Goal: Transaction & Acquisition: Purchase product/service

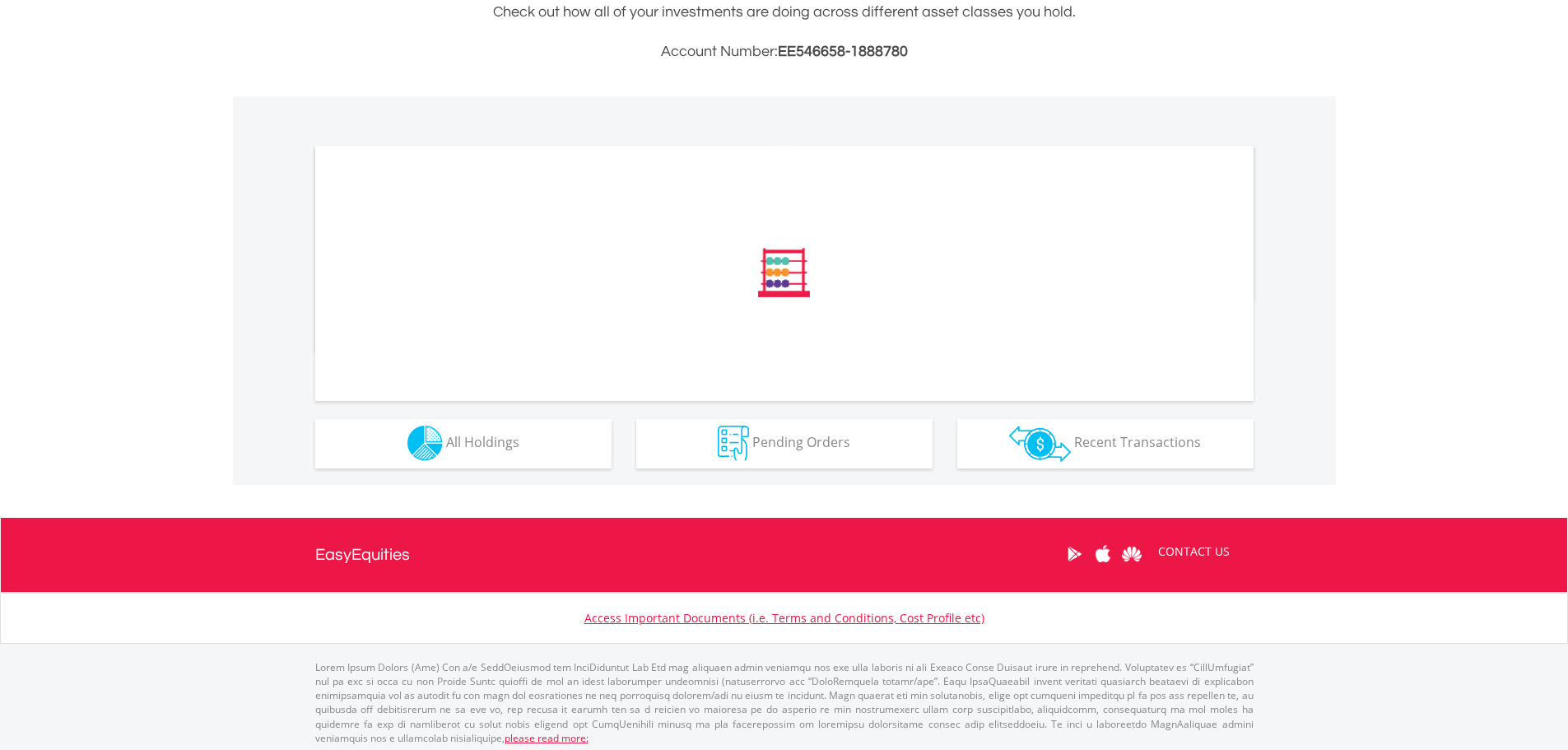
scroll to position [419, 0]
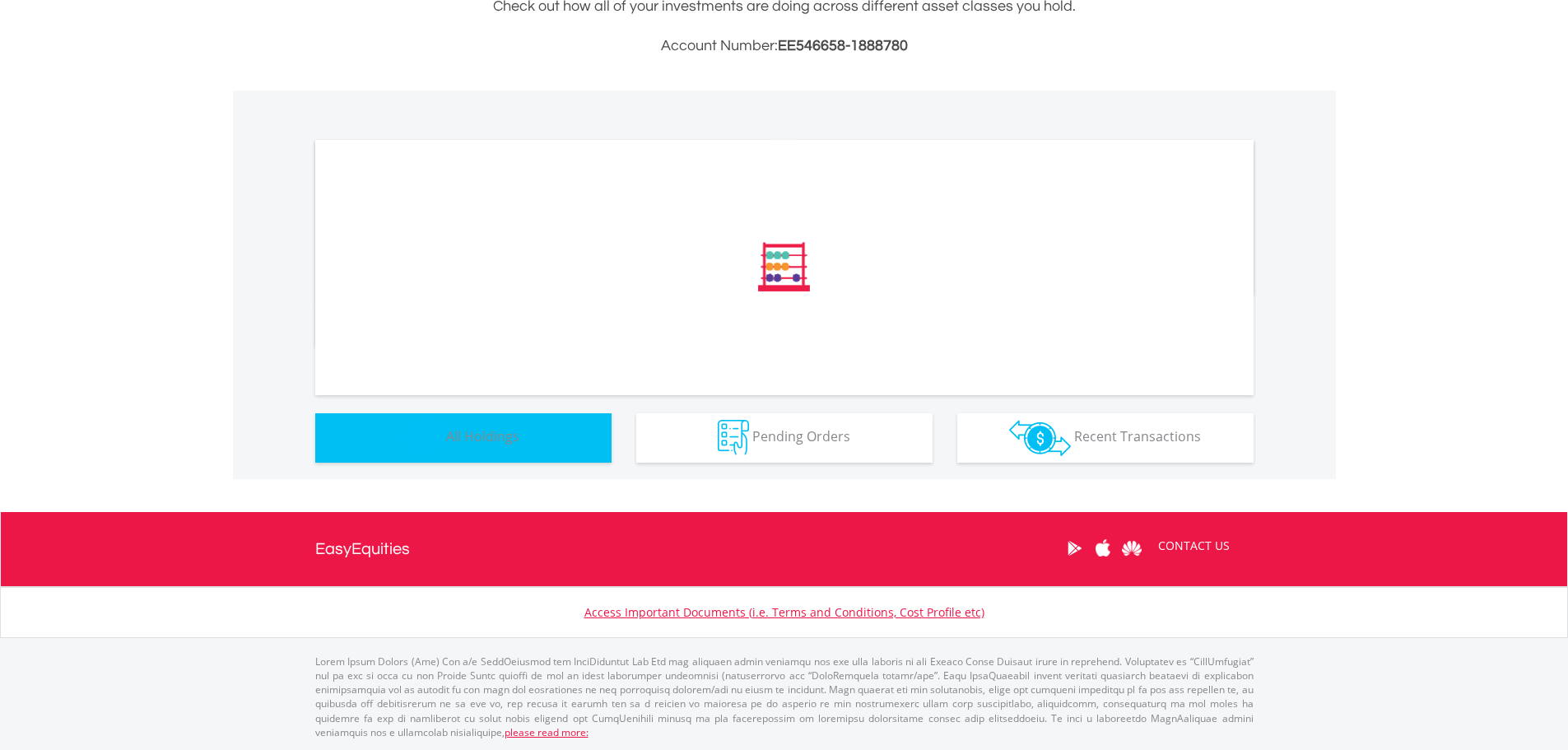
click at [529, 443] on button "Holdings All Holdings" at bounding box center [464, 437] width 297 height 49
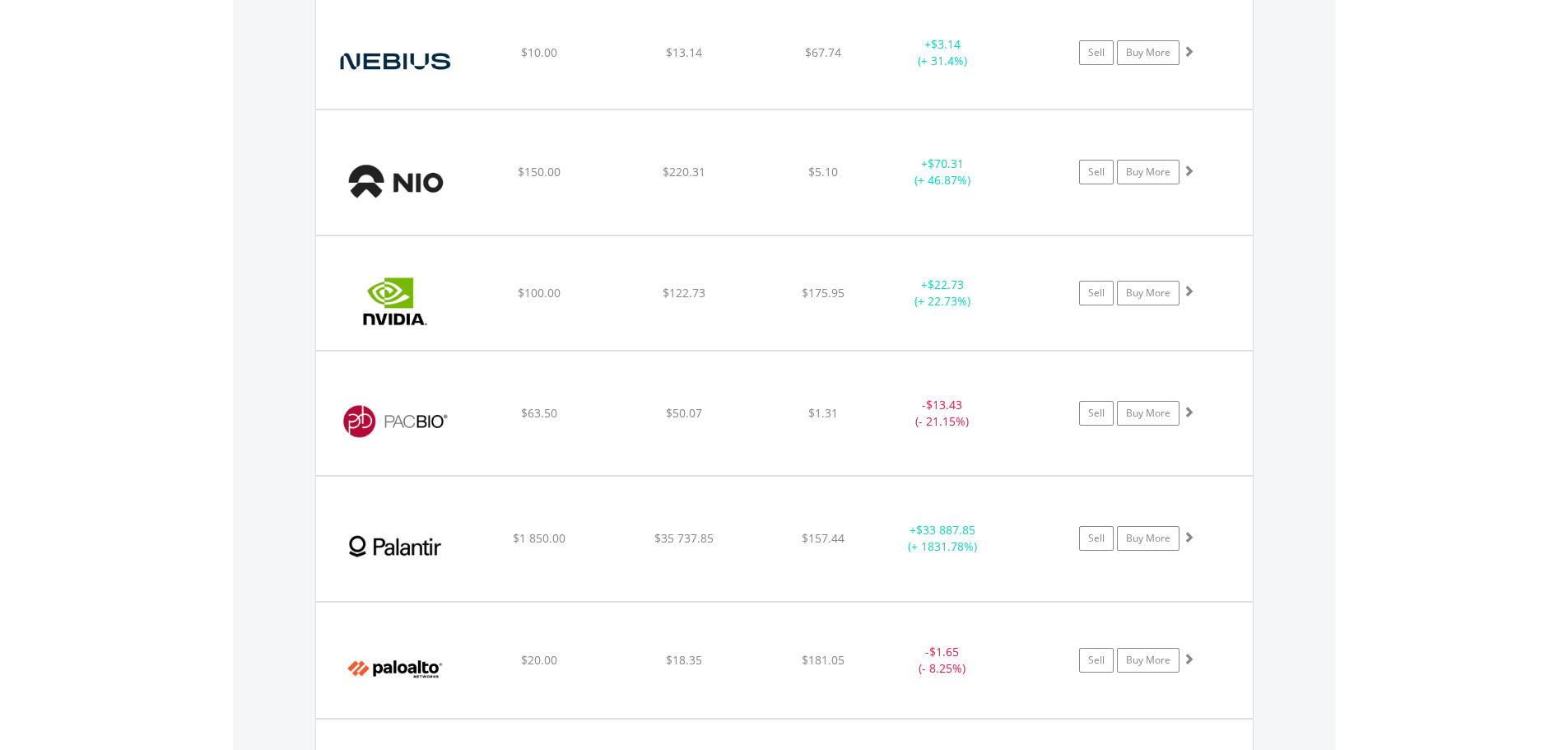
scroll to position [3738, 0]
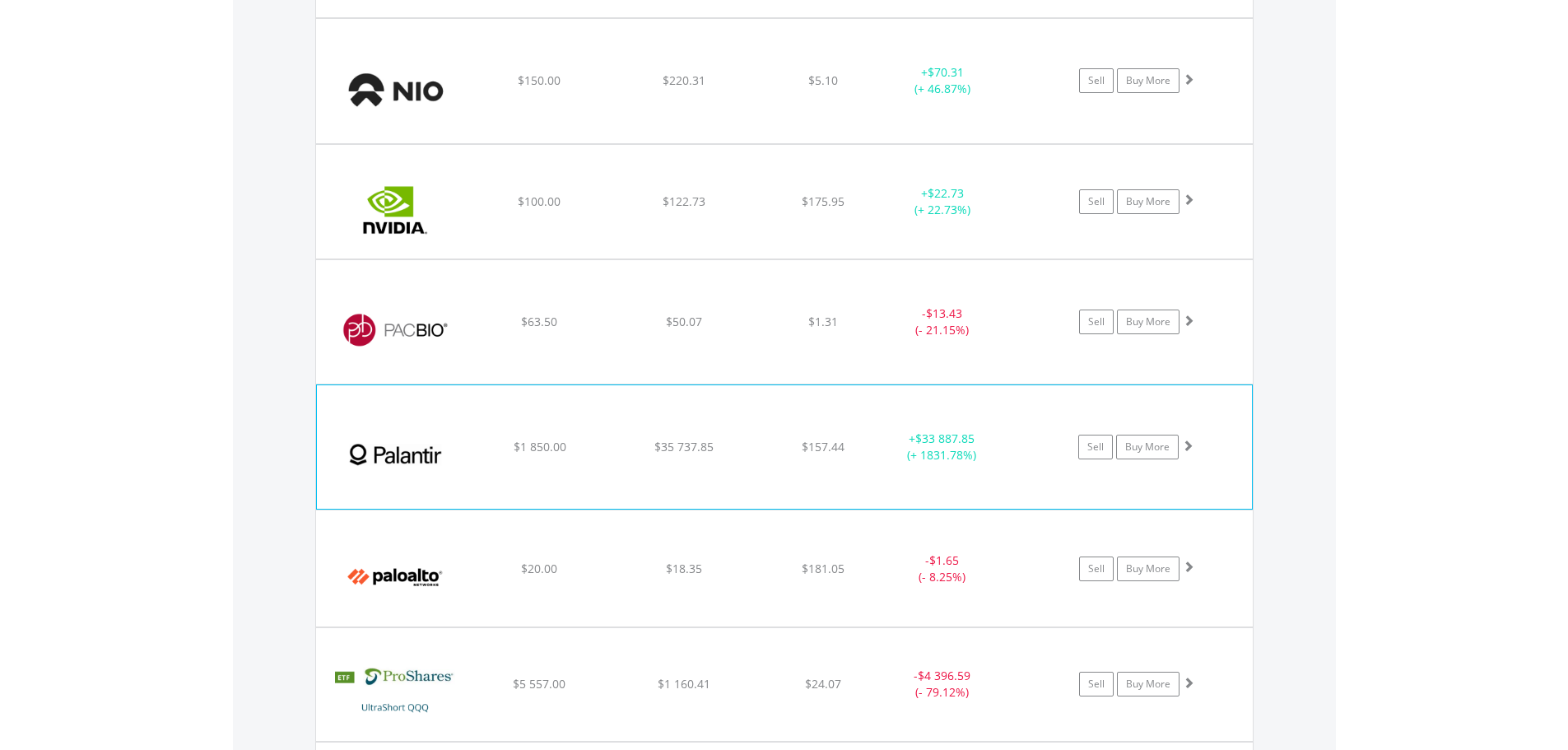
click at [1193, 445] on span at bounding box center [1188, 445] width 11 height 11
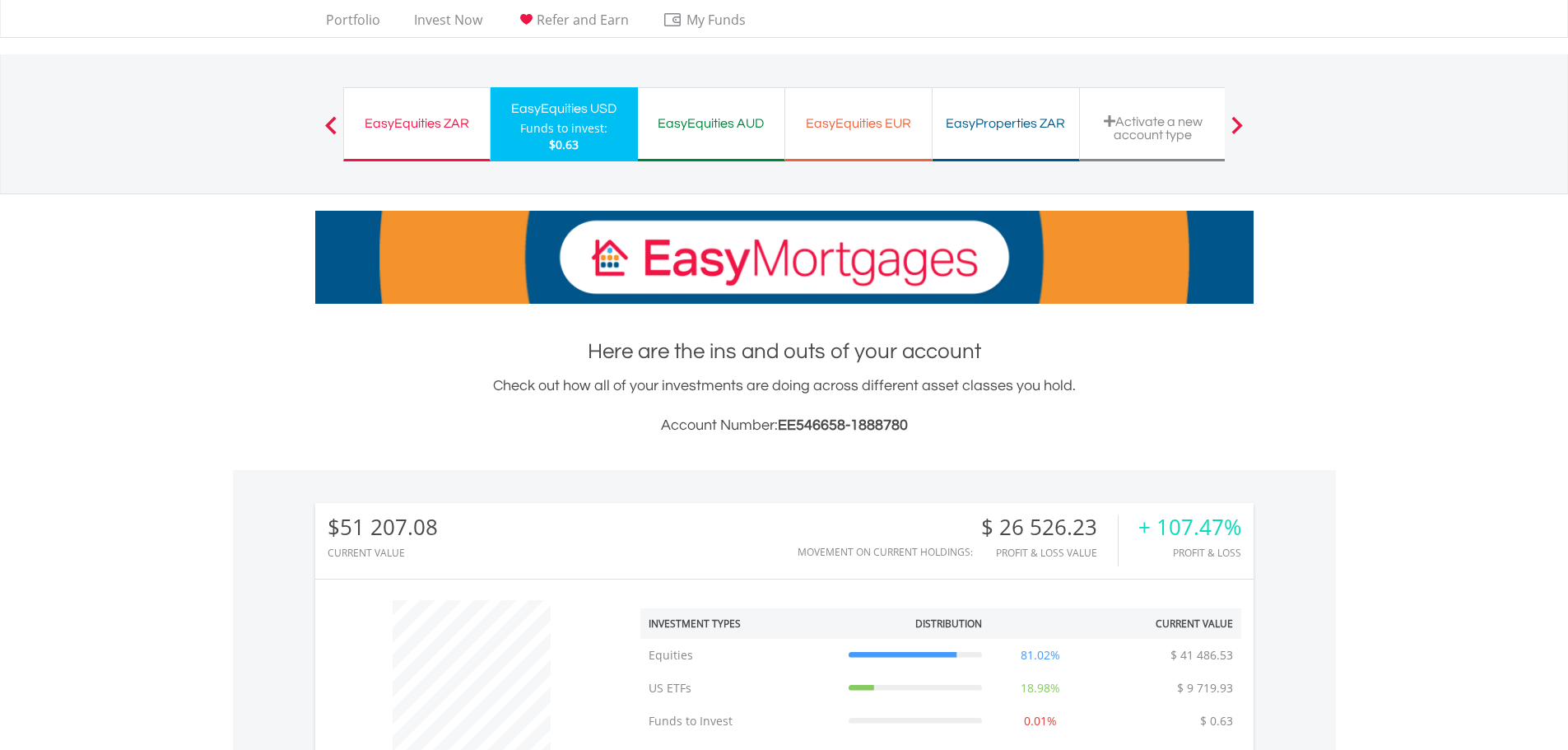
scroll to position [0, 0]
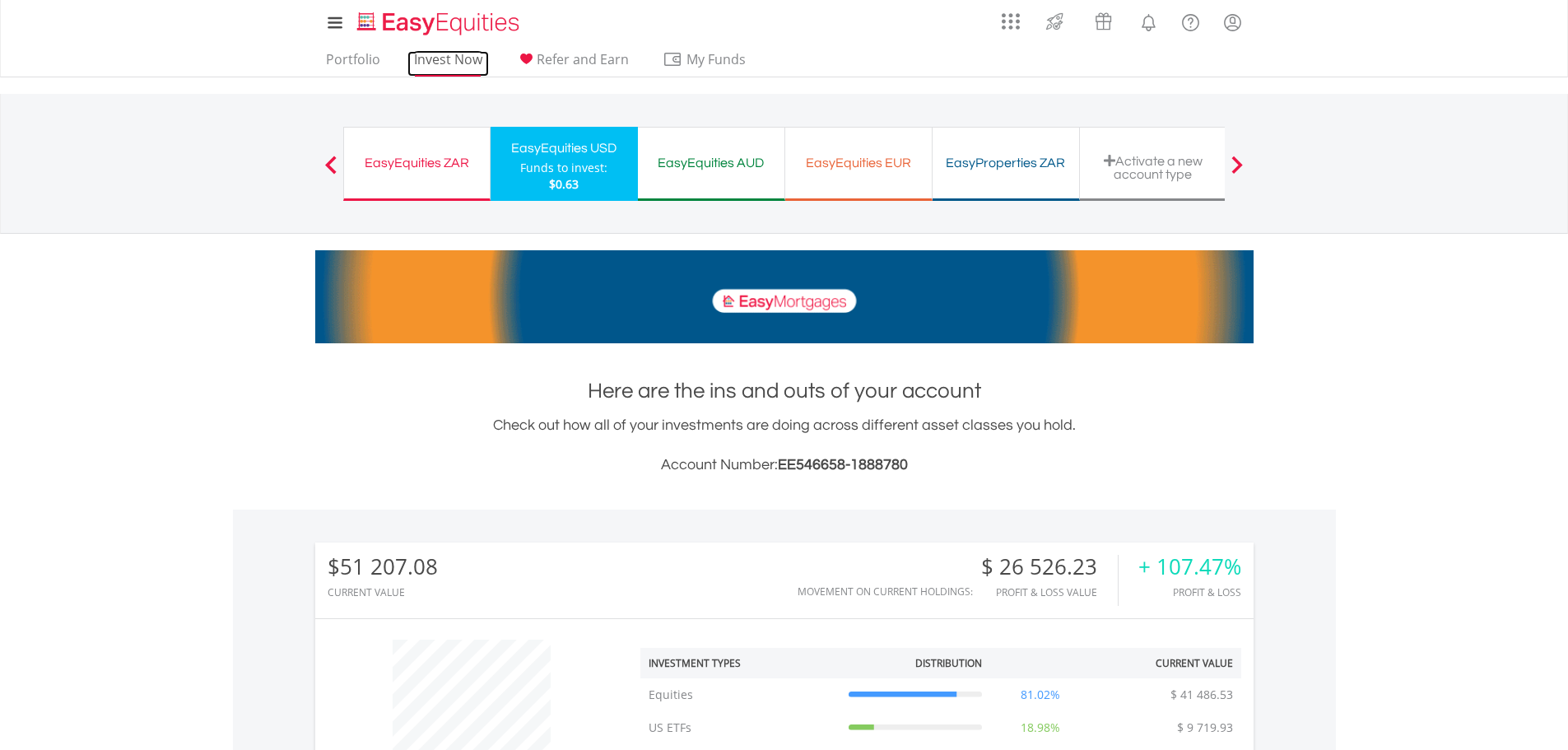
click at [433, 53] on link "Invest Now" at bounding box center [448, 64] width 81 height 26
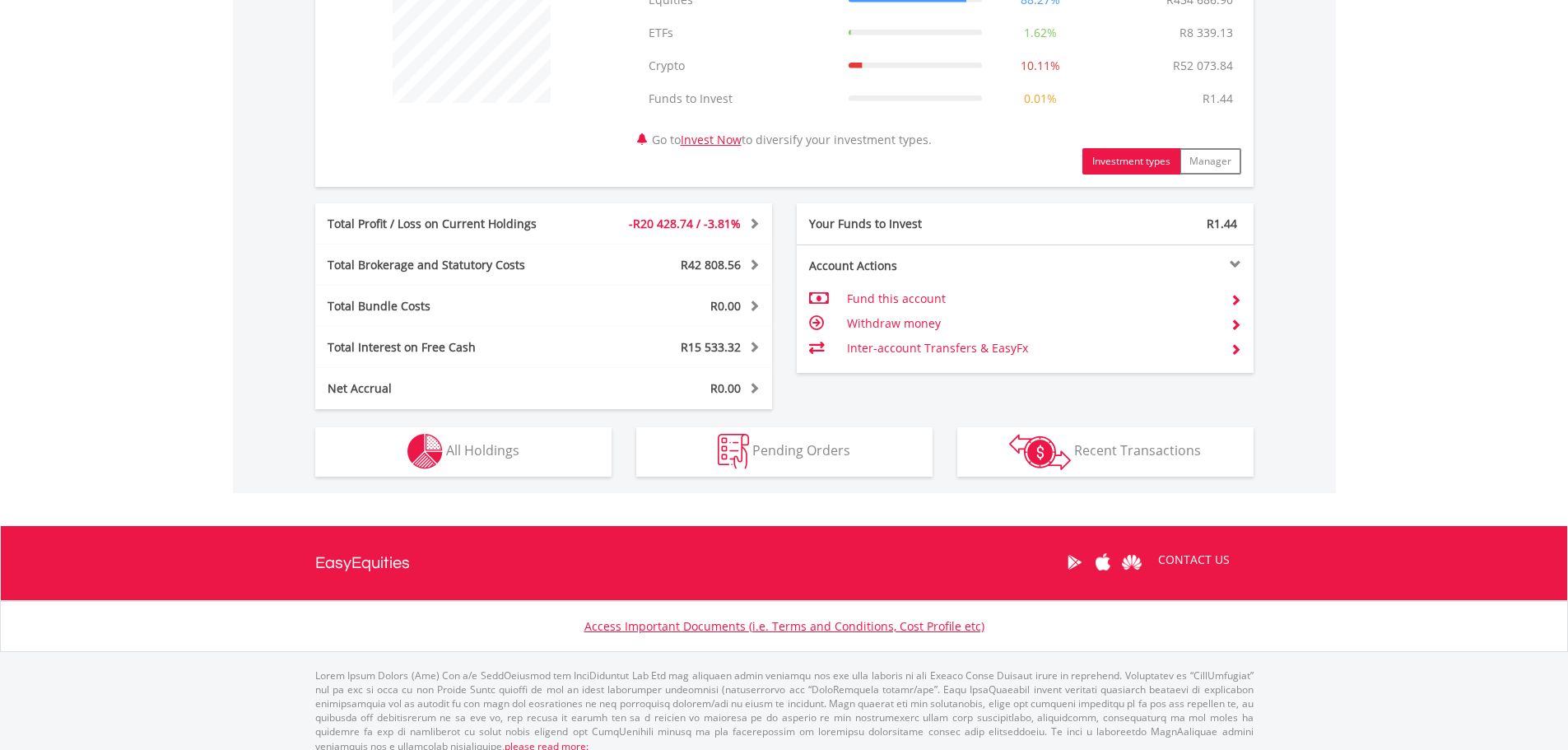
scroll to position [709, 0]
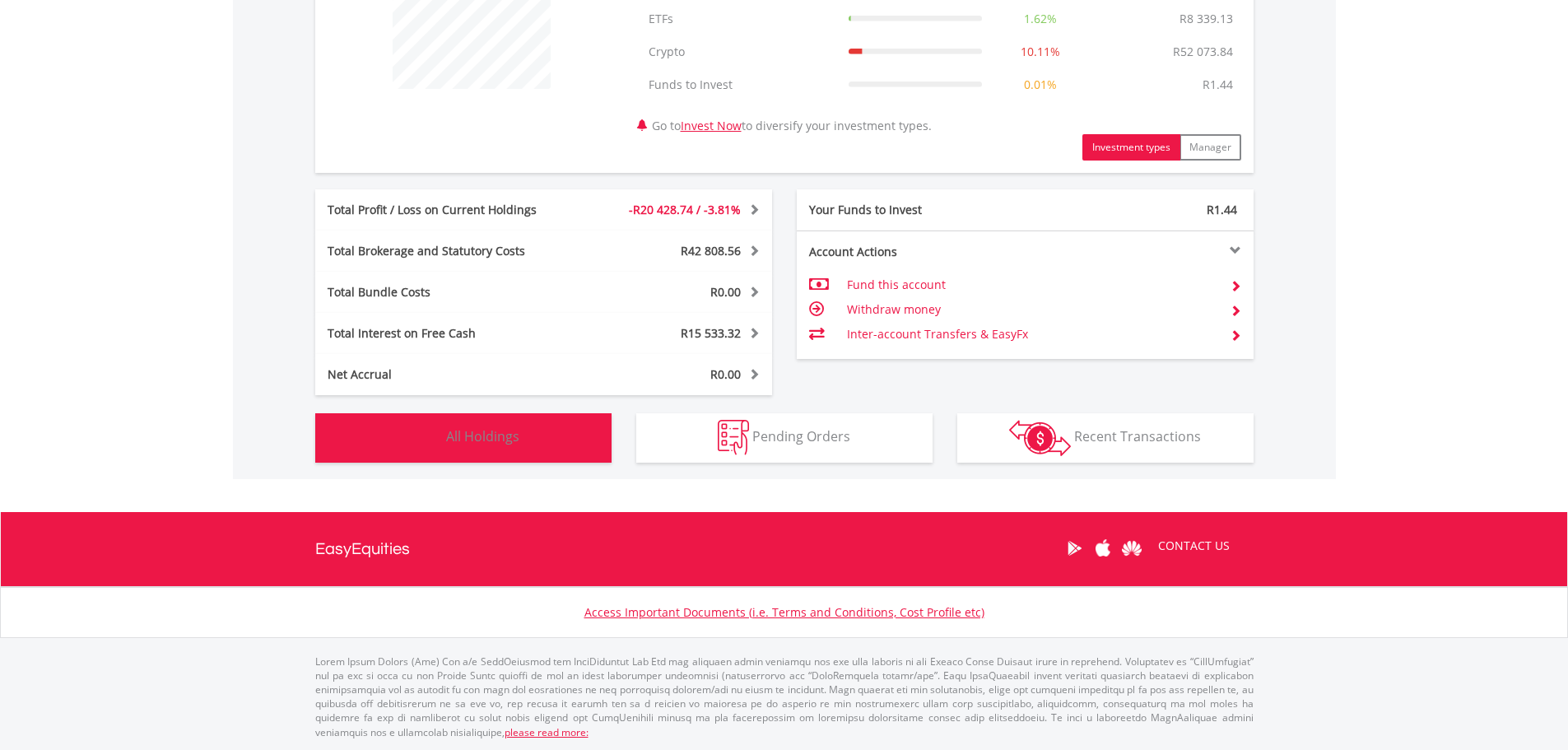
click at [561, 441] on button "Holdings All Holdings" at bounding box center [464, 437] width 297 height 49
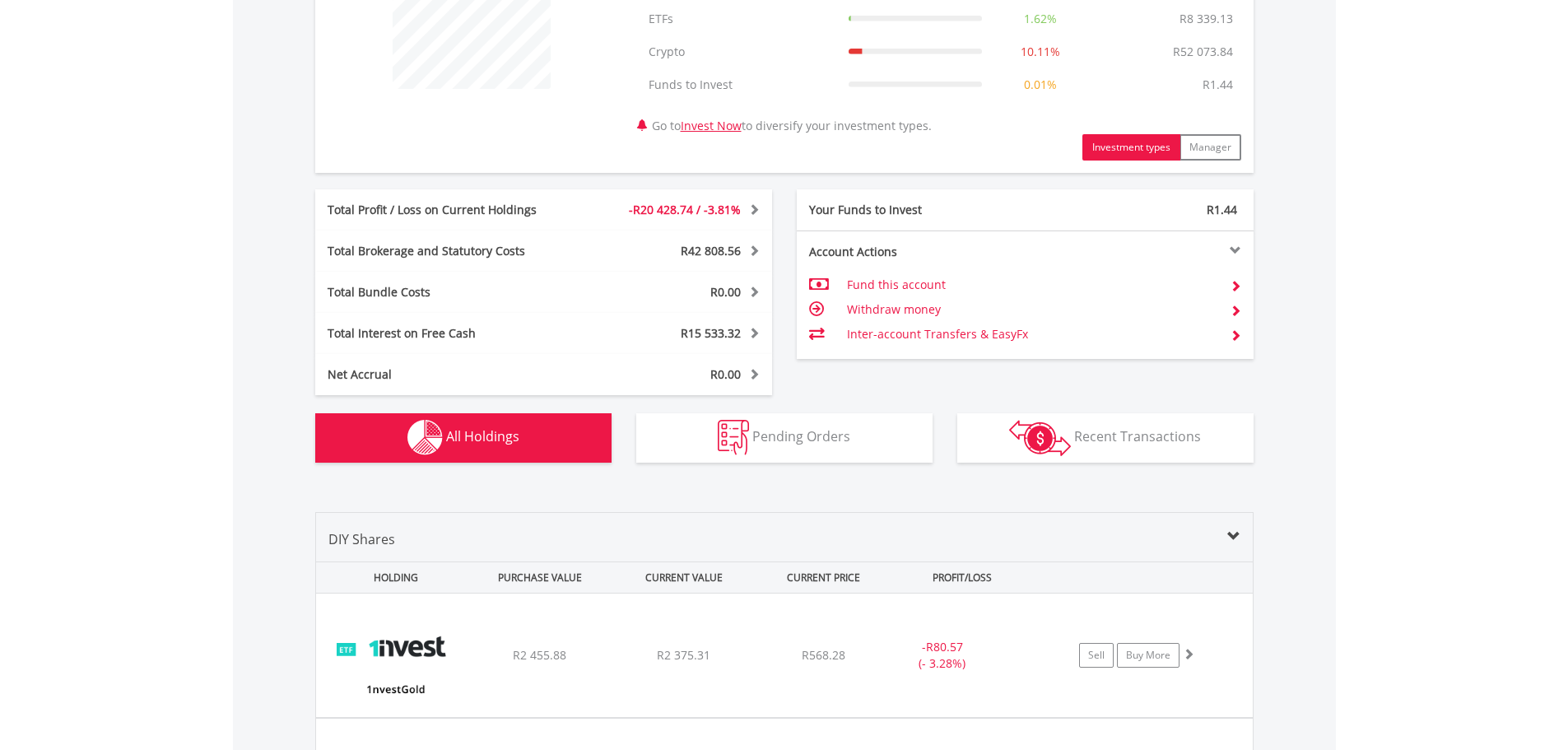
scroll to position [1221, 0]
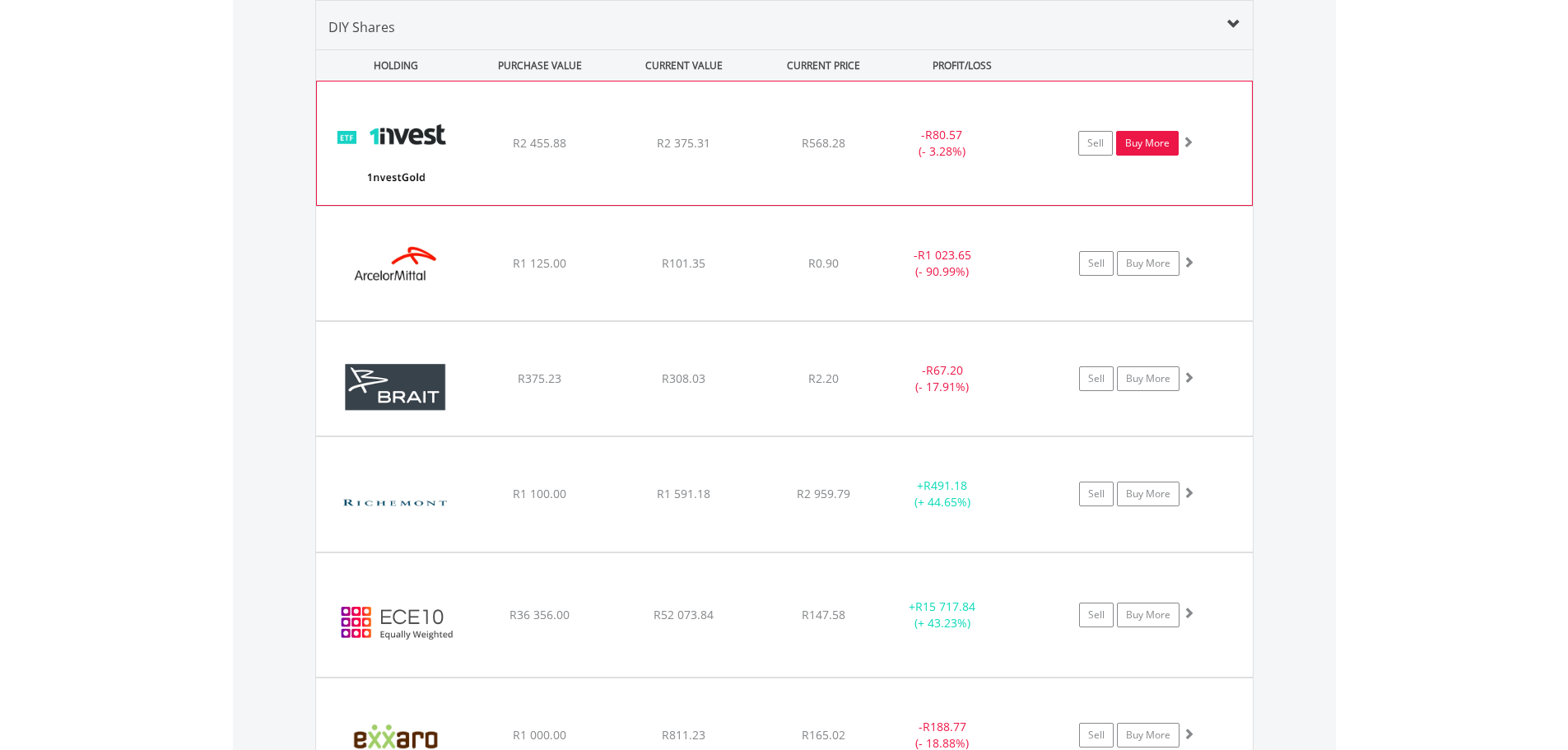
click at [1145, 147] on link "Buy More" at bounding box center [1147, 143] width 63 height 25
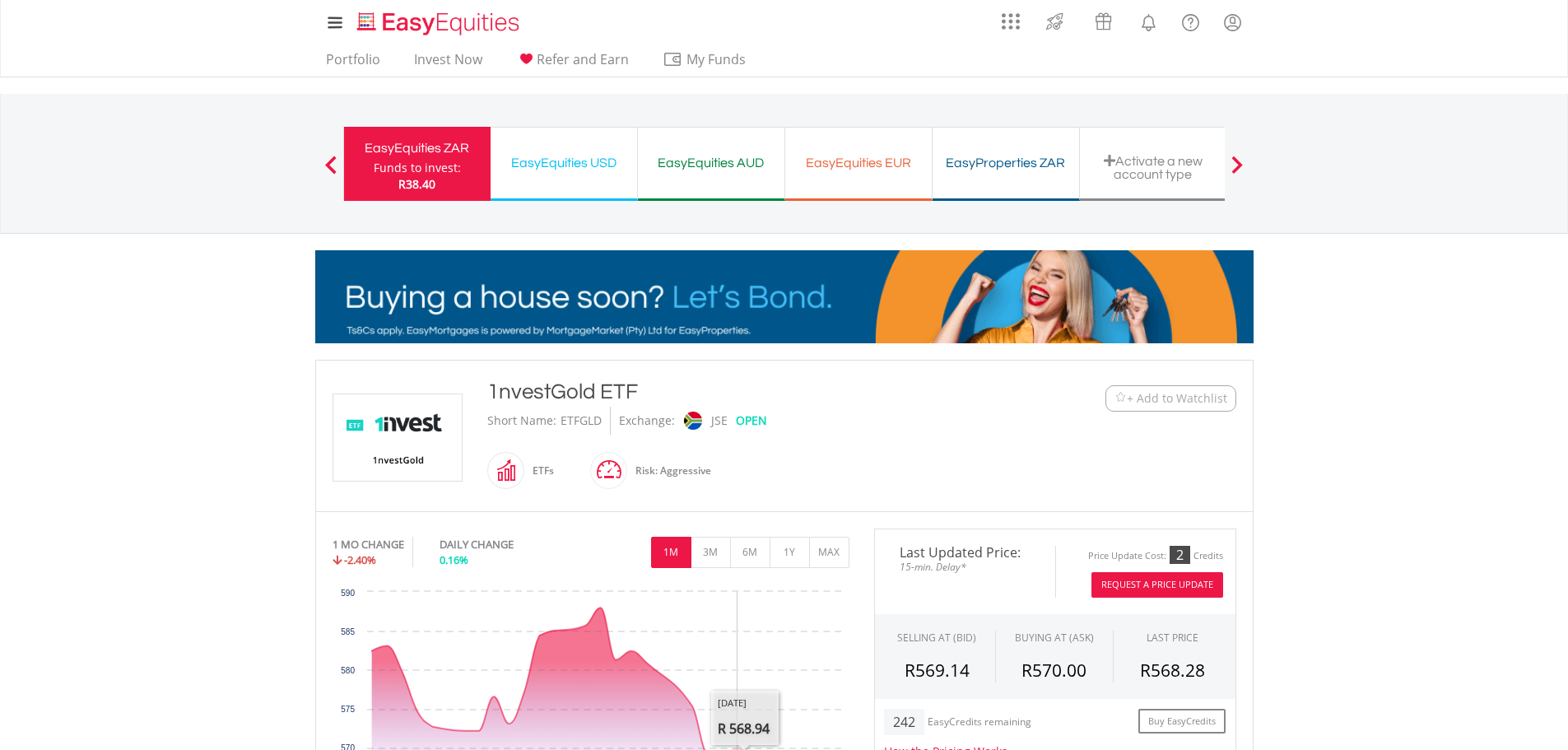
scroll to position [247, 0]
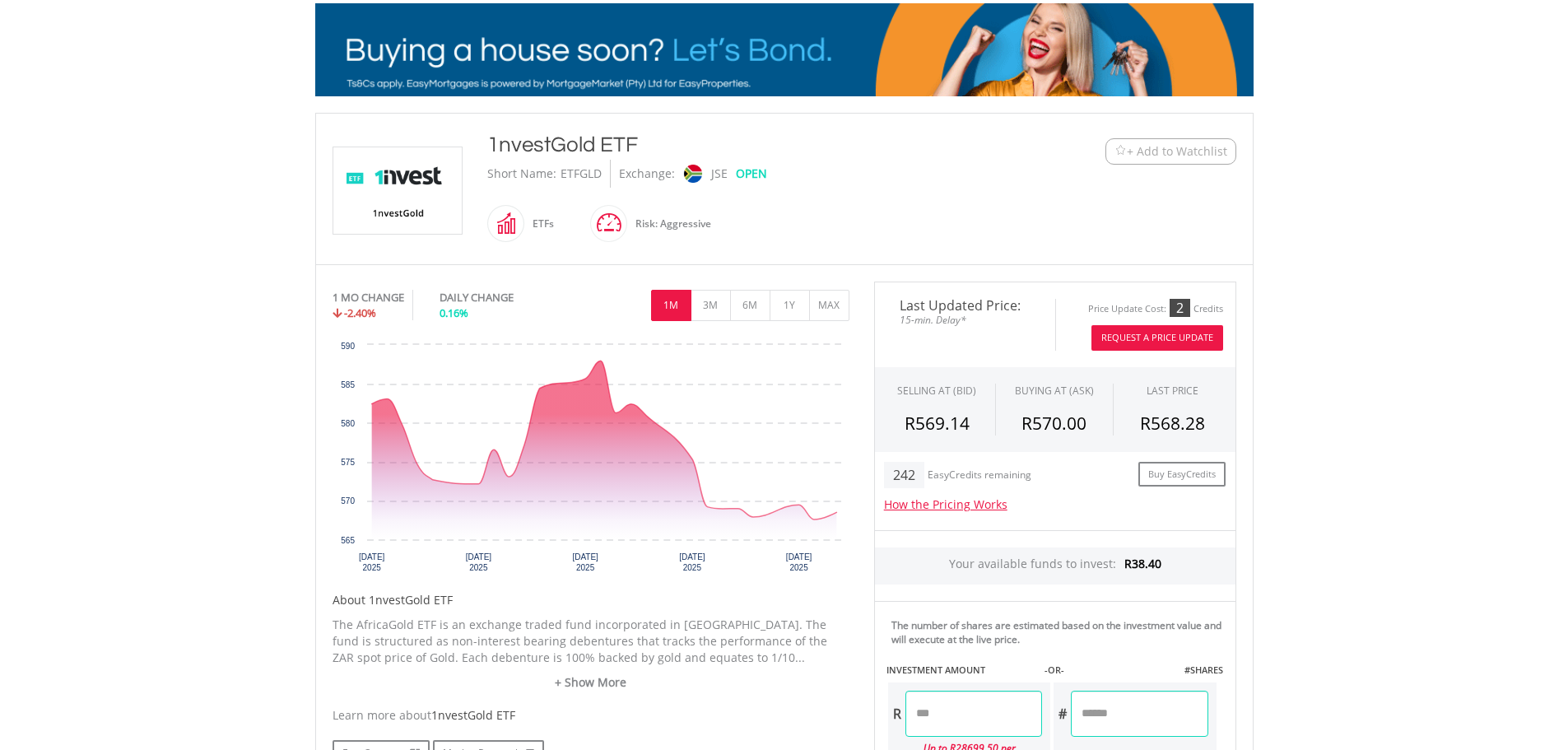
drag, startPoint x: 603, startPoint y: 173, endPoint x: 560, endPoint y: 172, distance: 43.0
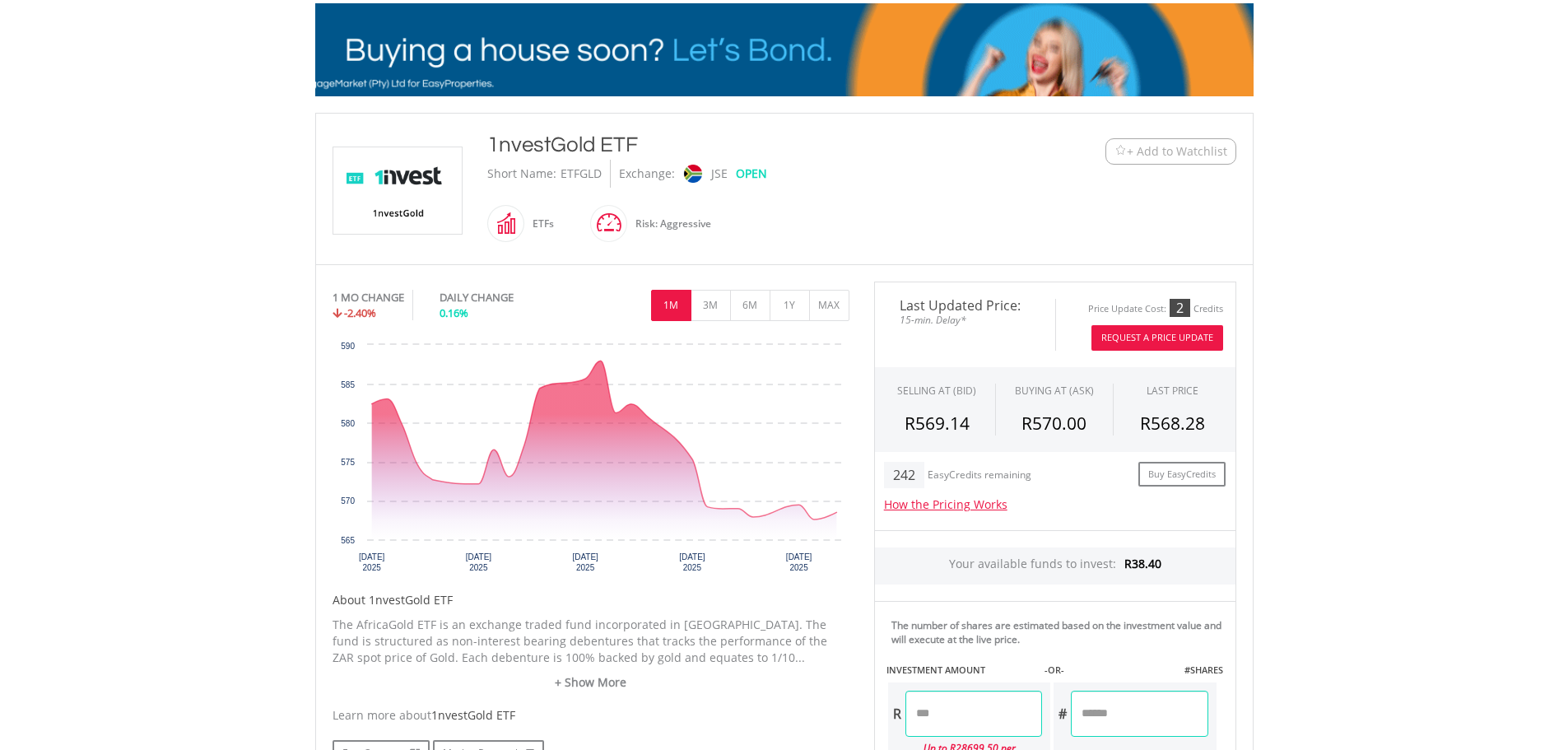
click at [560, 172] on div "ETFGLD" at bounding box center [583, 173] width 53 height 28
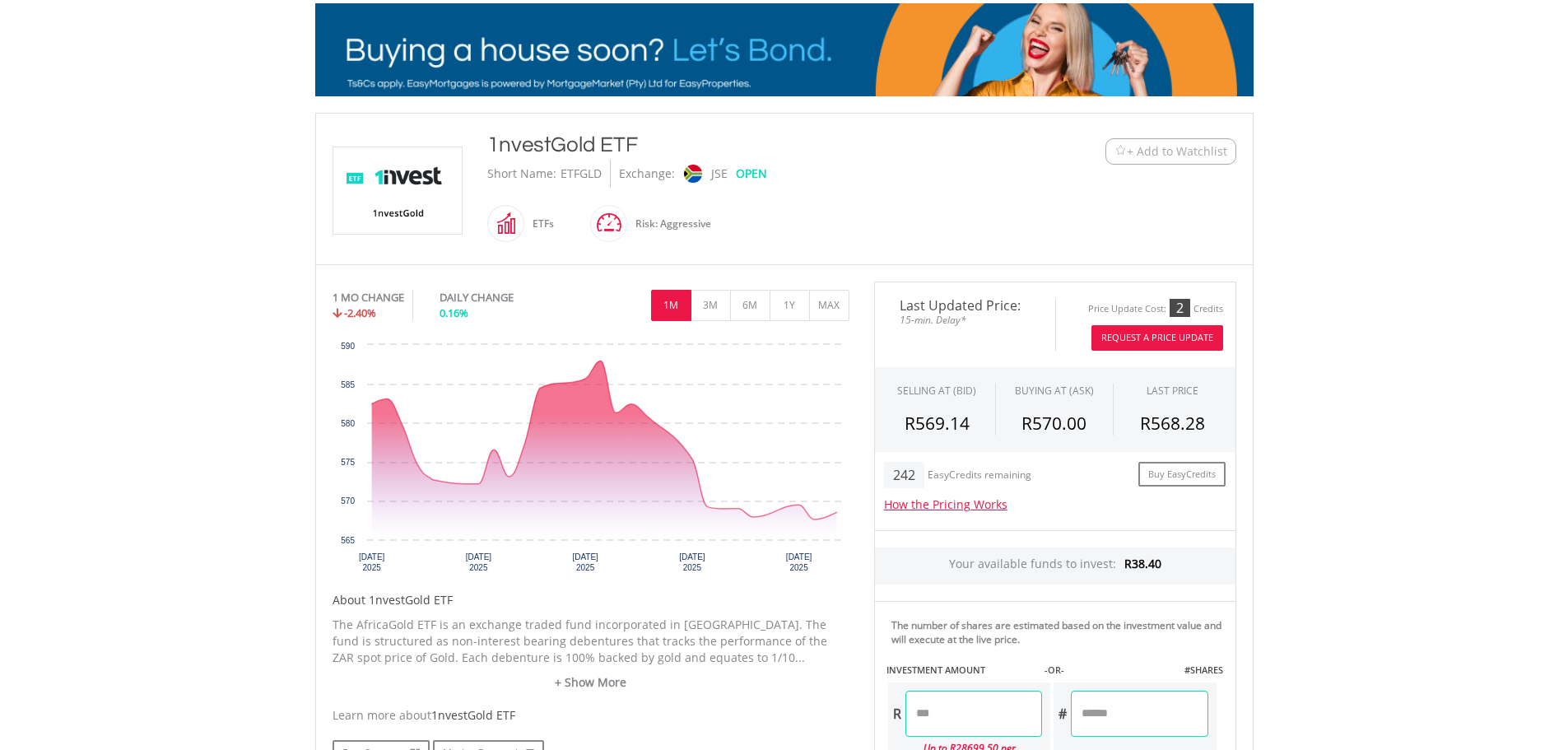
copy div "ETFGLD"
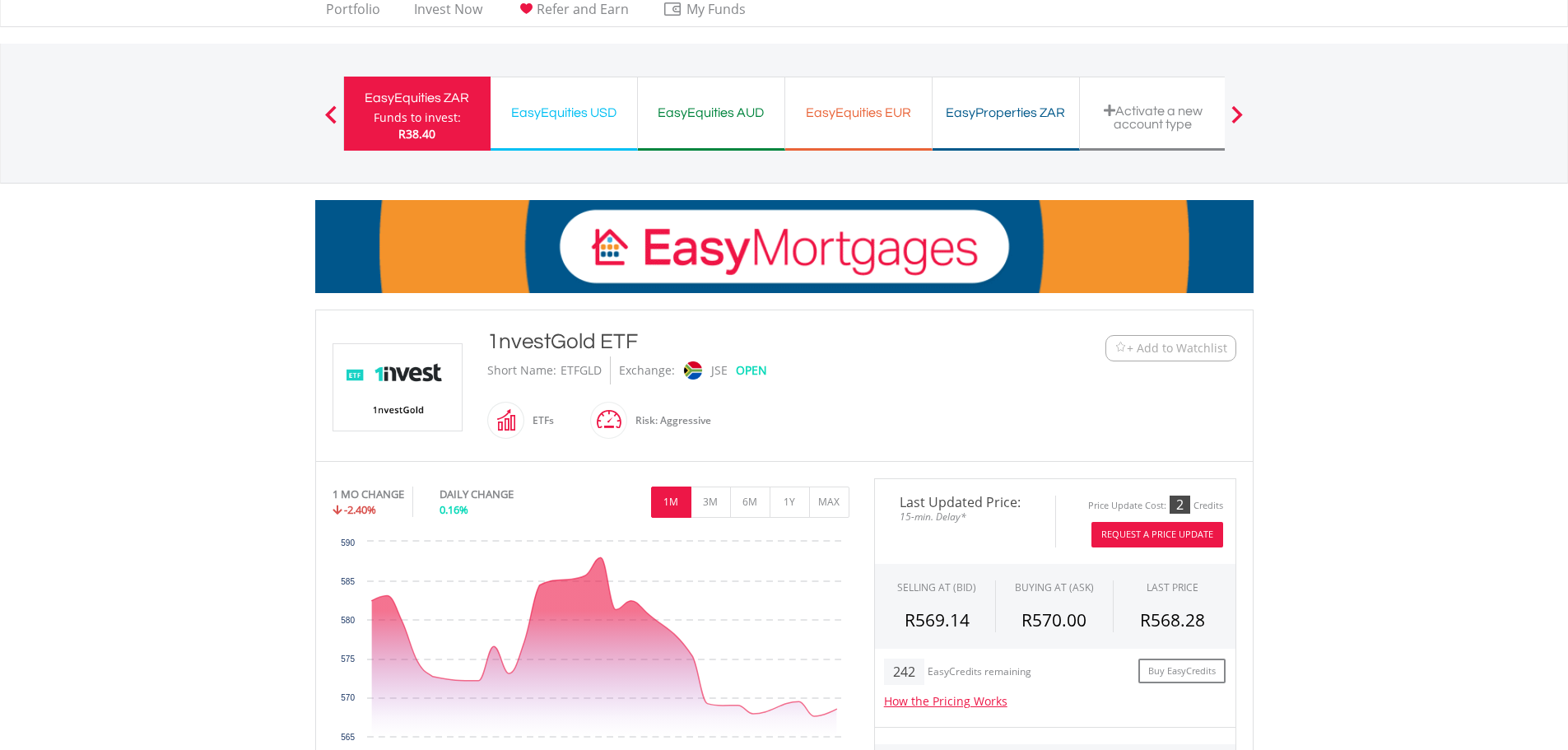
scroll to position [0, 0]
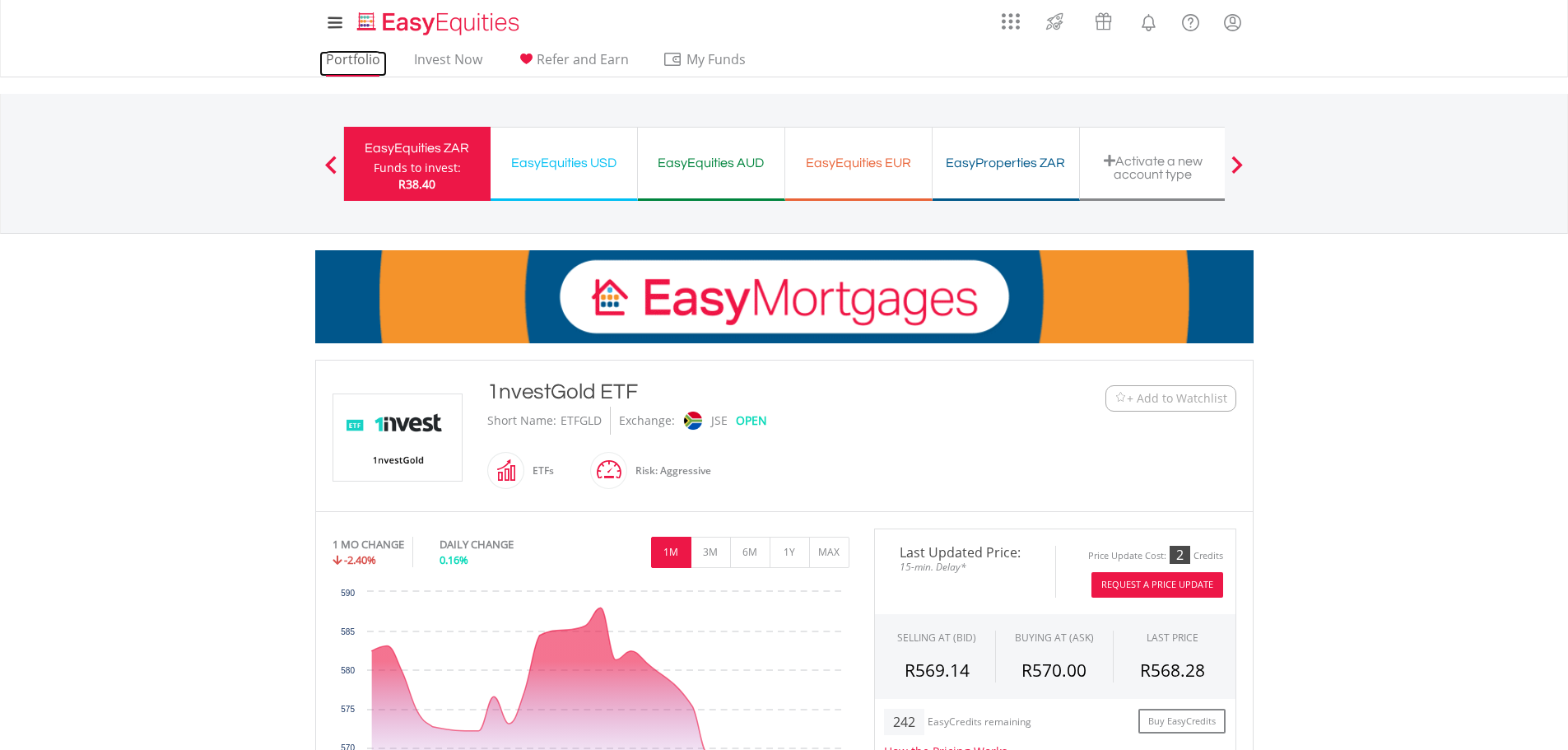
click at [360, 60] on link "Portfolio" at bounding box center [353, 64] width 67 height 26
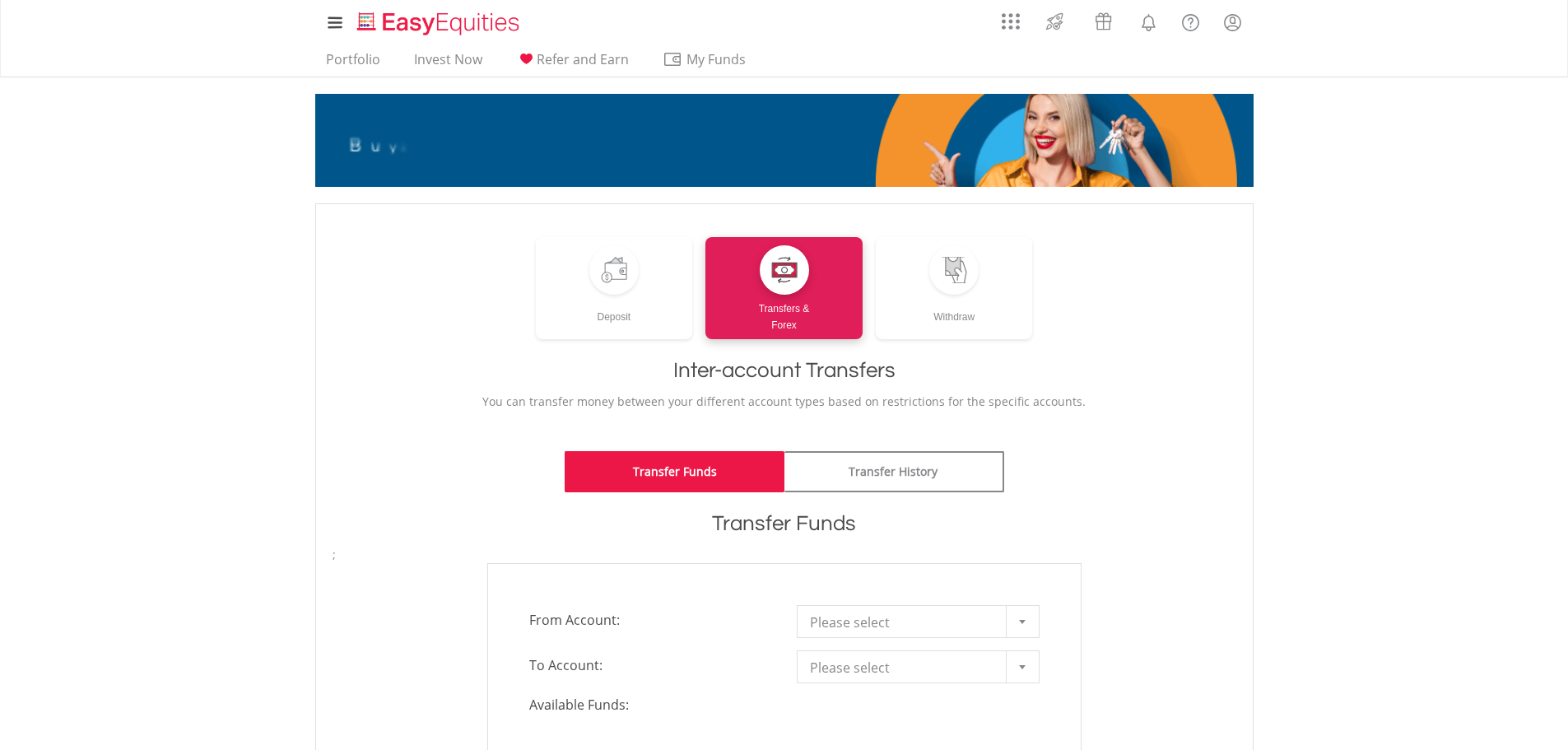
scroll to position [165, 0]
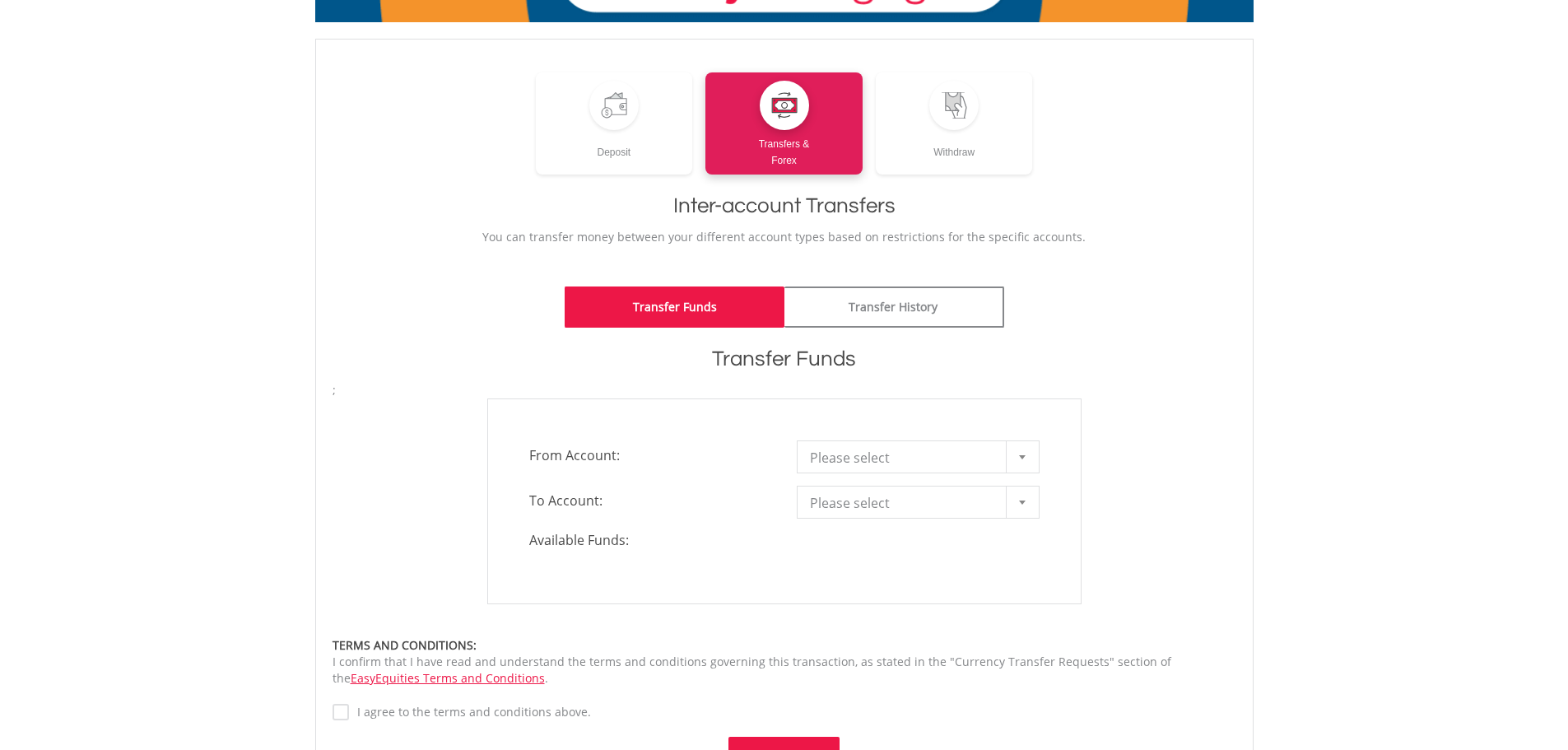
click at [1019, 458] on b at bounding box center [1023, 457] width 7 height 4
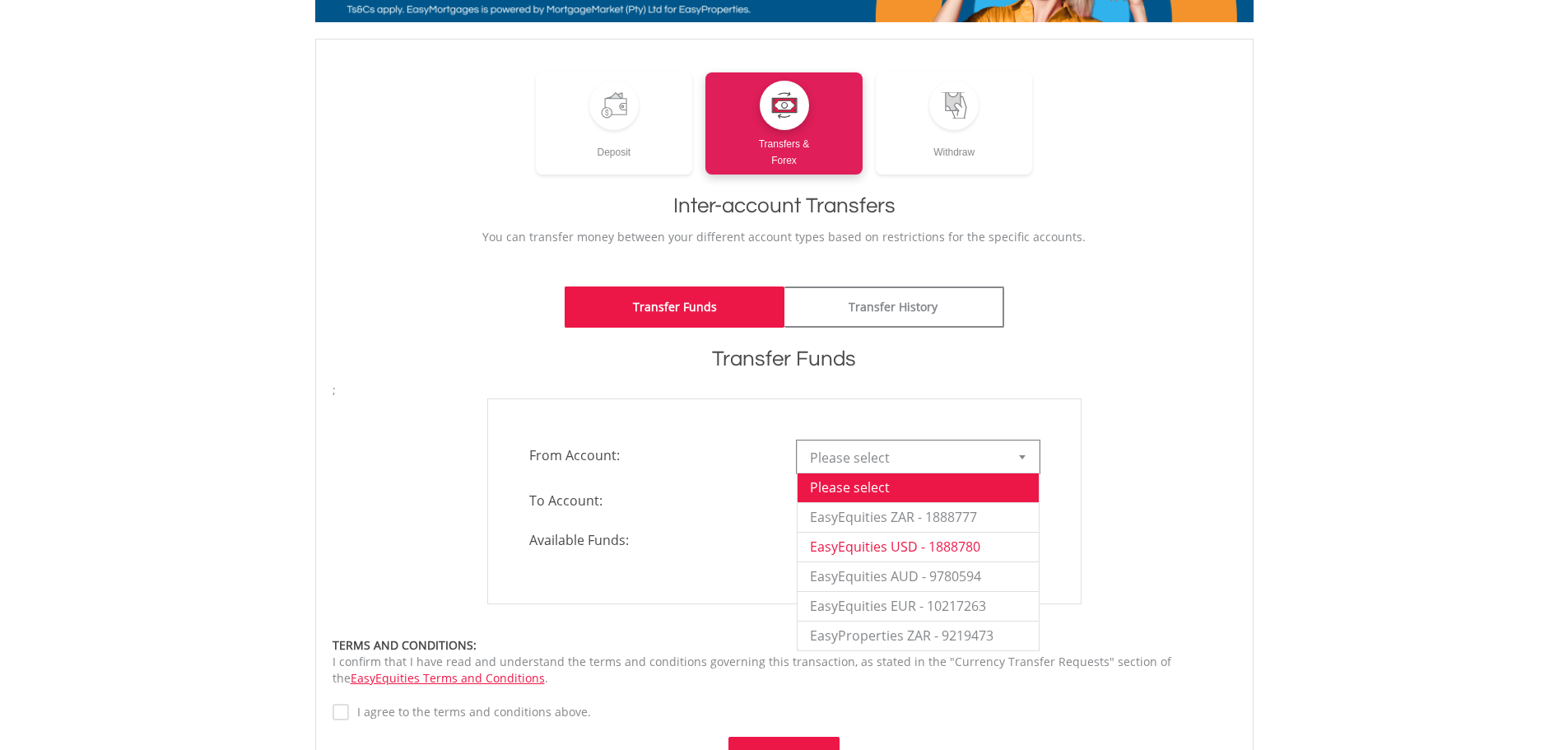
click at [976, 544] on li "EasyEquities USD - 1888780" at bounding box center [919, 547] width 241 height 29
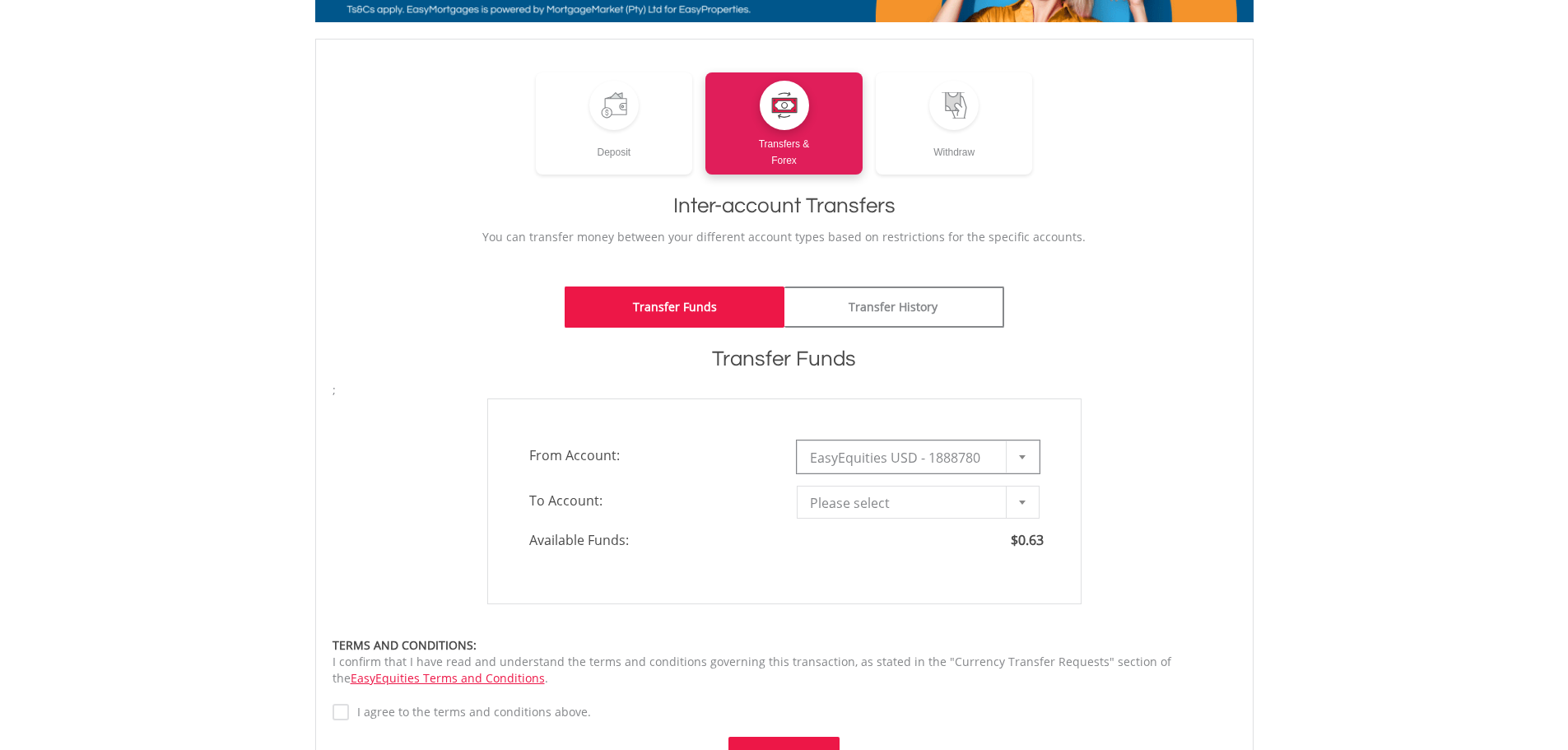
click at [1020, 458] on b at bounding box center [1023, 457] width 7 height 4
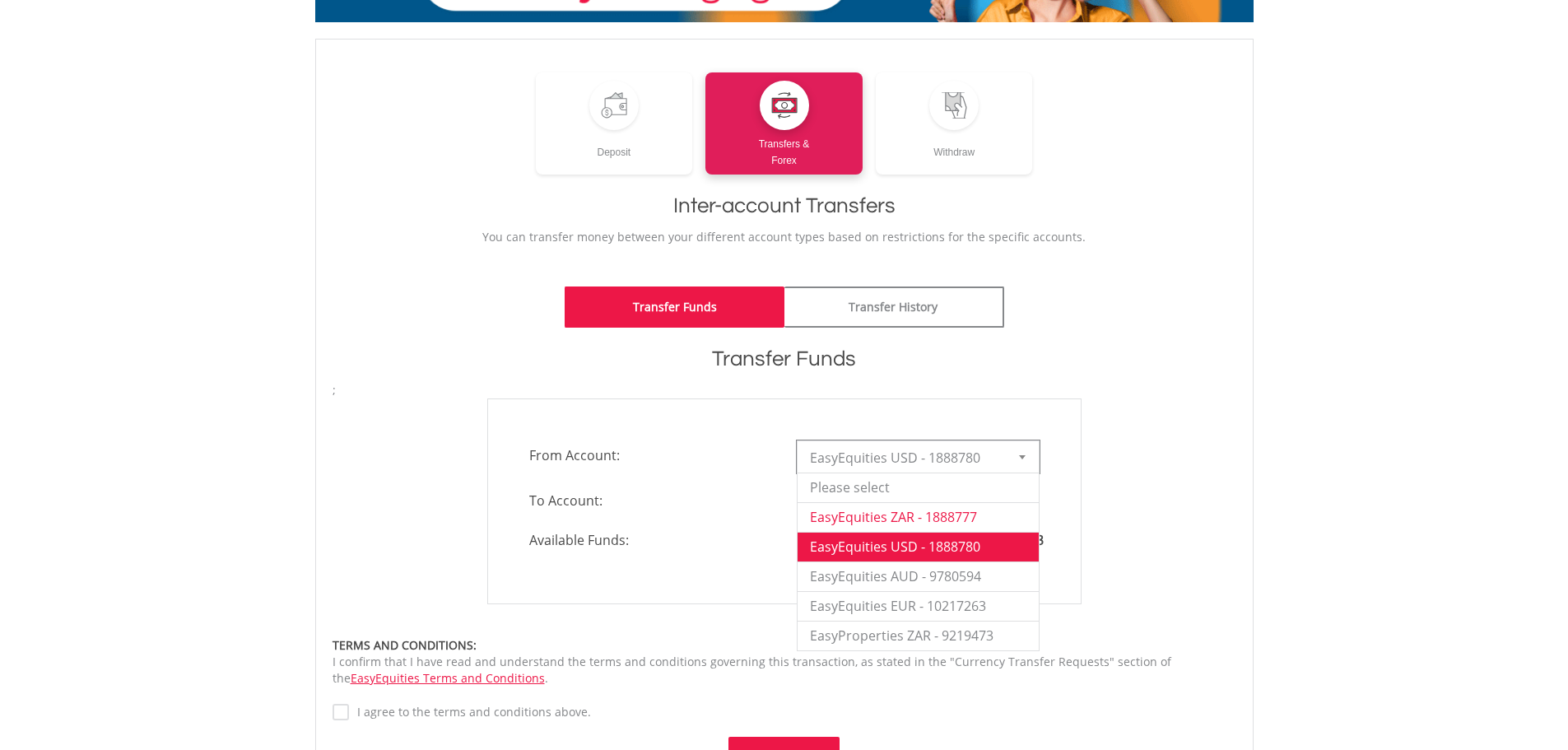
click at [980, 521] on li "EasyEquities ZAR - 1888777" at bounding box center [919, 516] width 241 height 29
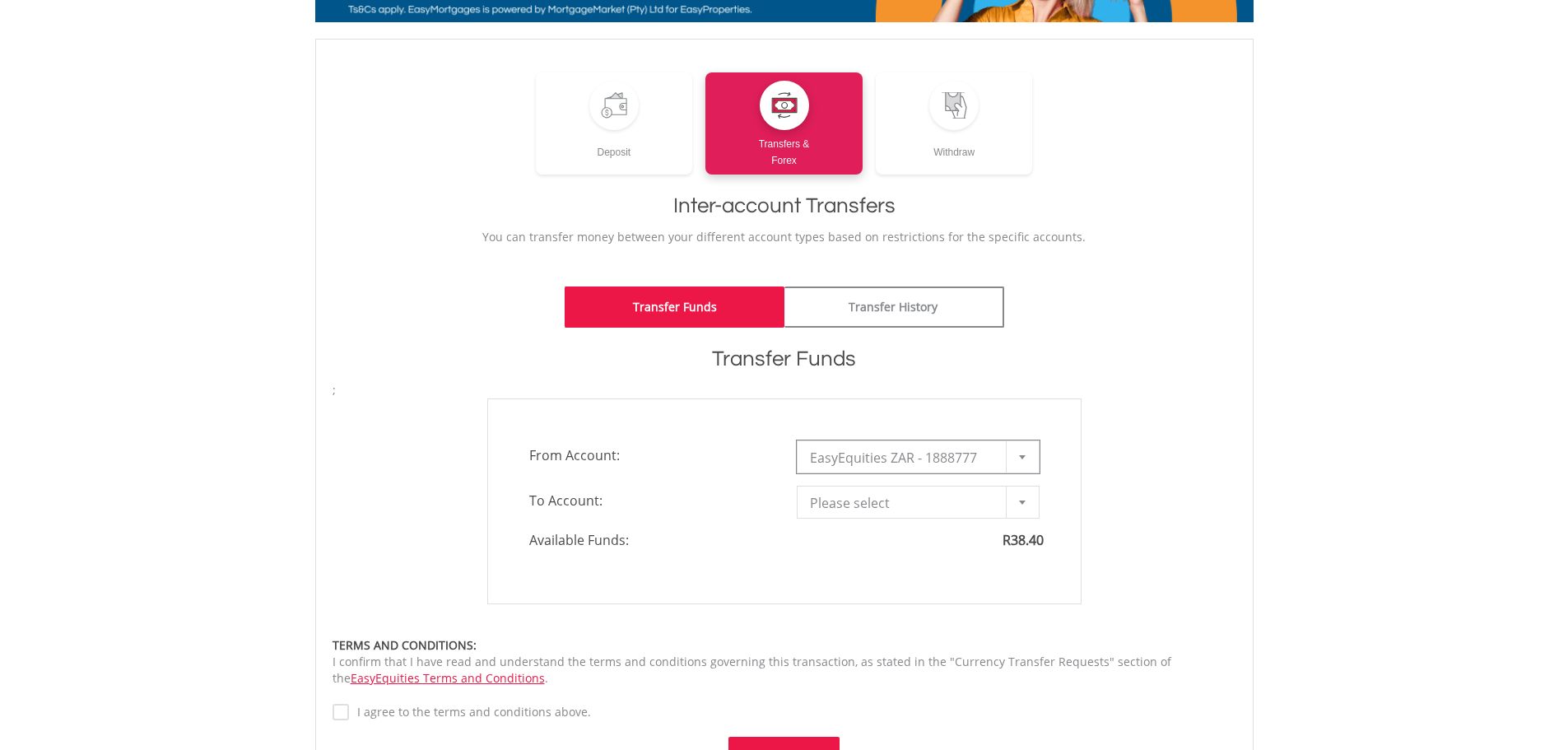
click at [1025, 456] on div at bounding box center [1022, 457] width 33 height 31
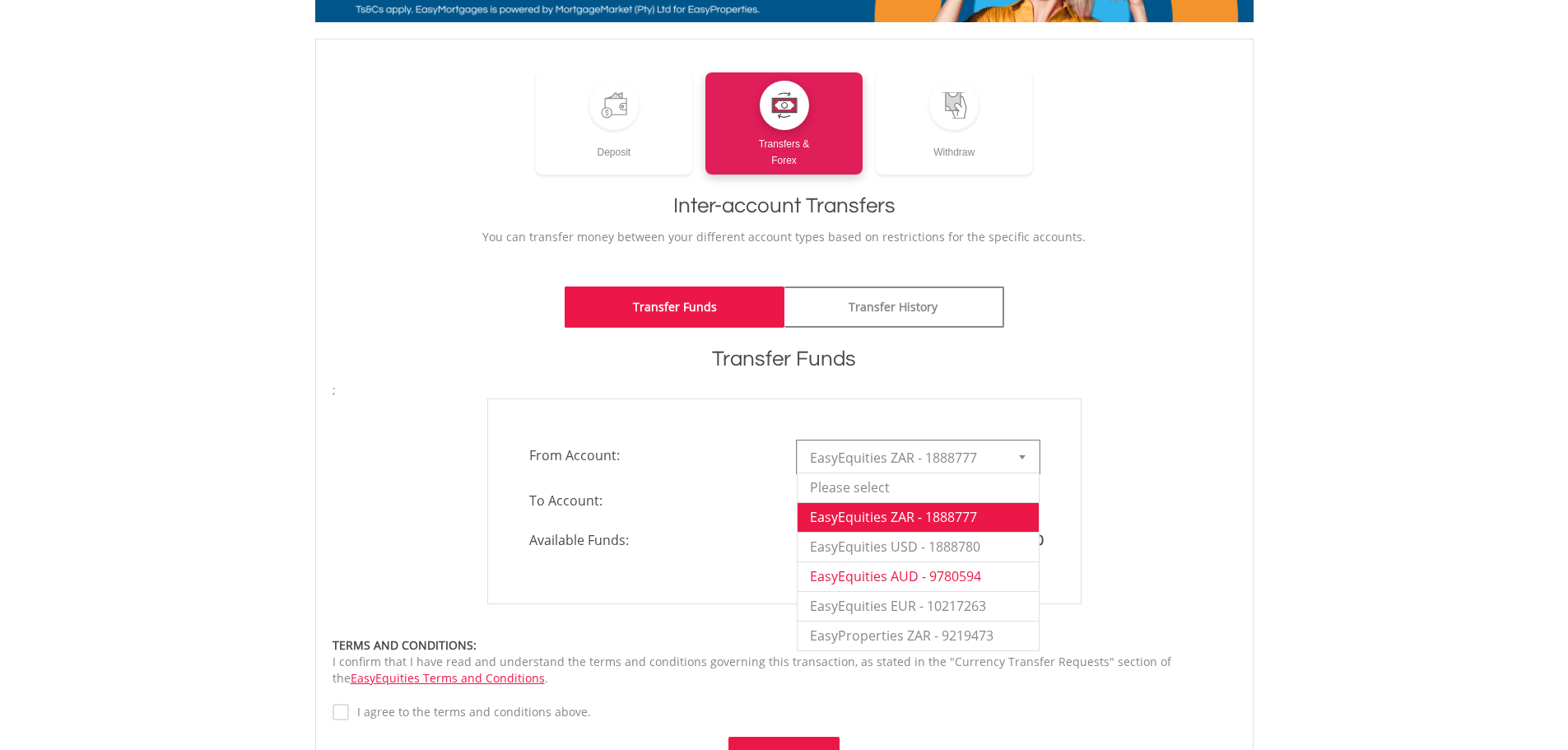
click at [987, 584] on li "EasyEquities AUD - 9780594" at bounding box center [919, 576] width 241 height 29
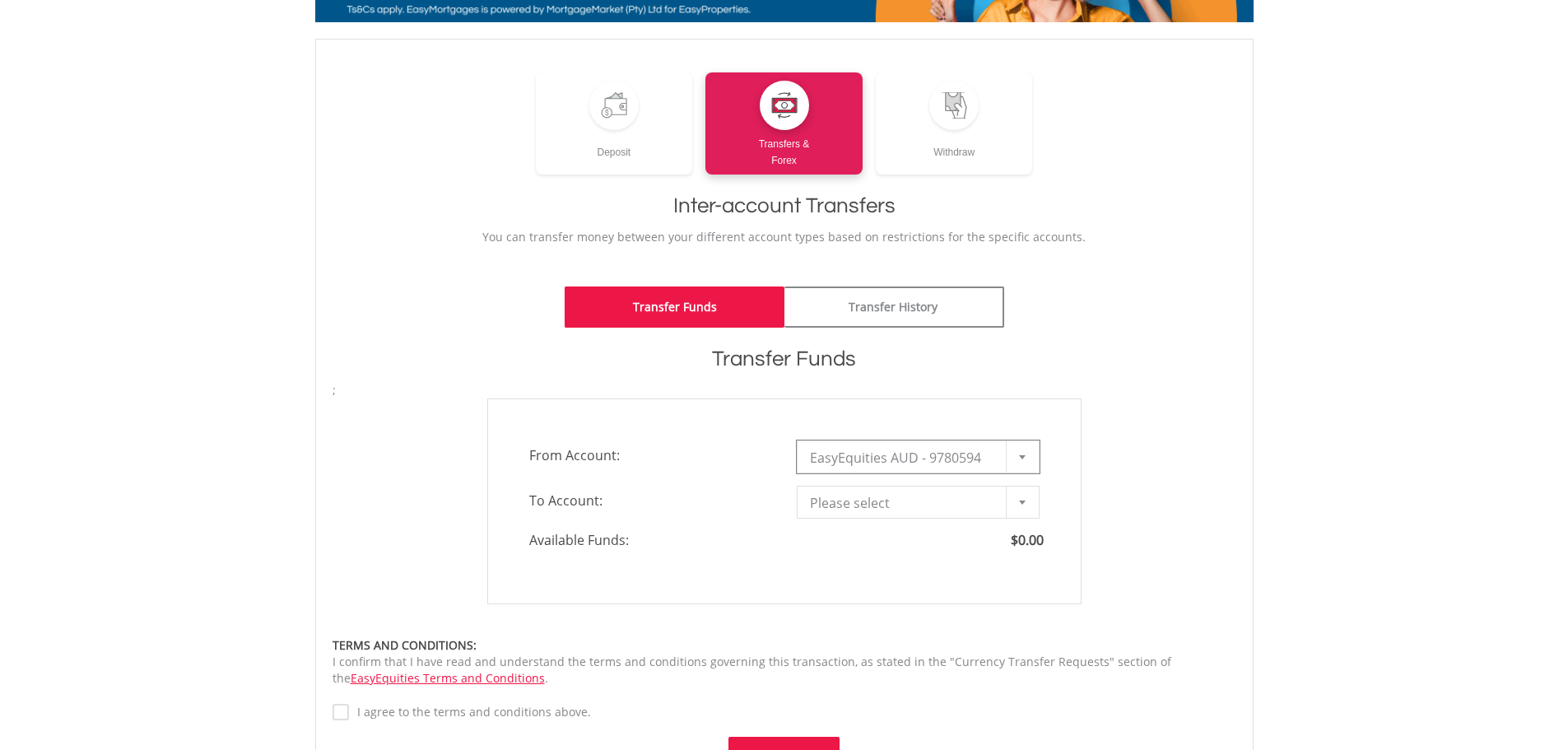
click at [1027, 444] on div at bounding box center [1022, 457] width 33 height 31
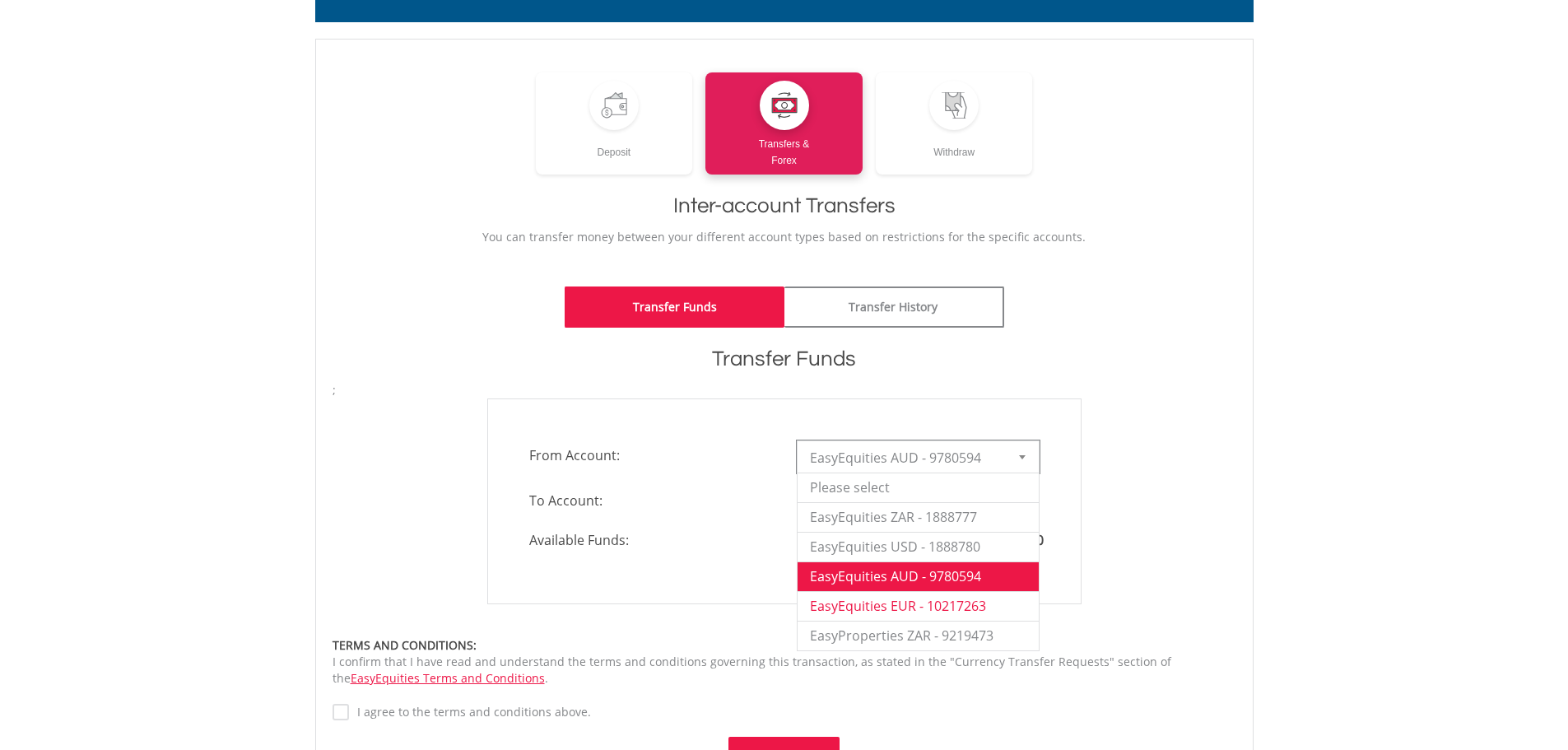
click at [949, 601] on li "EasyEquities EUR - 10217263" at bounding box center [919, 605] width 241 height 29
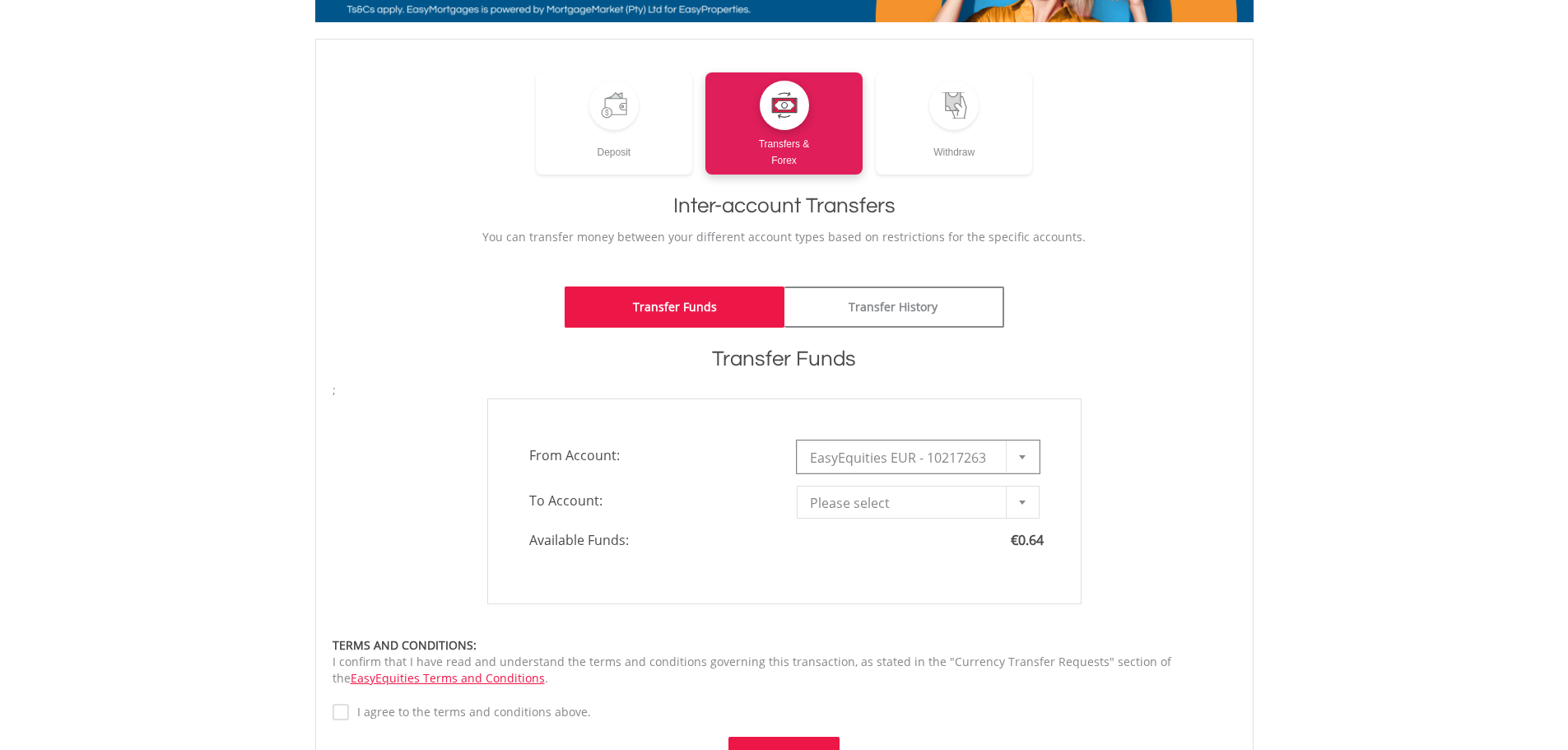
click at [1025, 452] on div at bounding box center [1022, 457] width 33 height 31
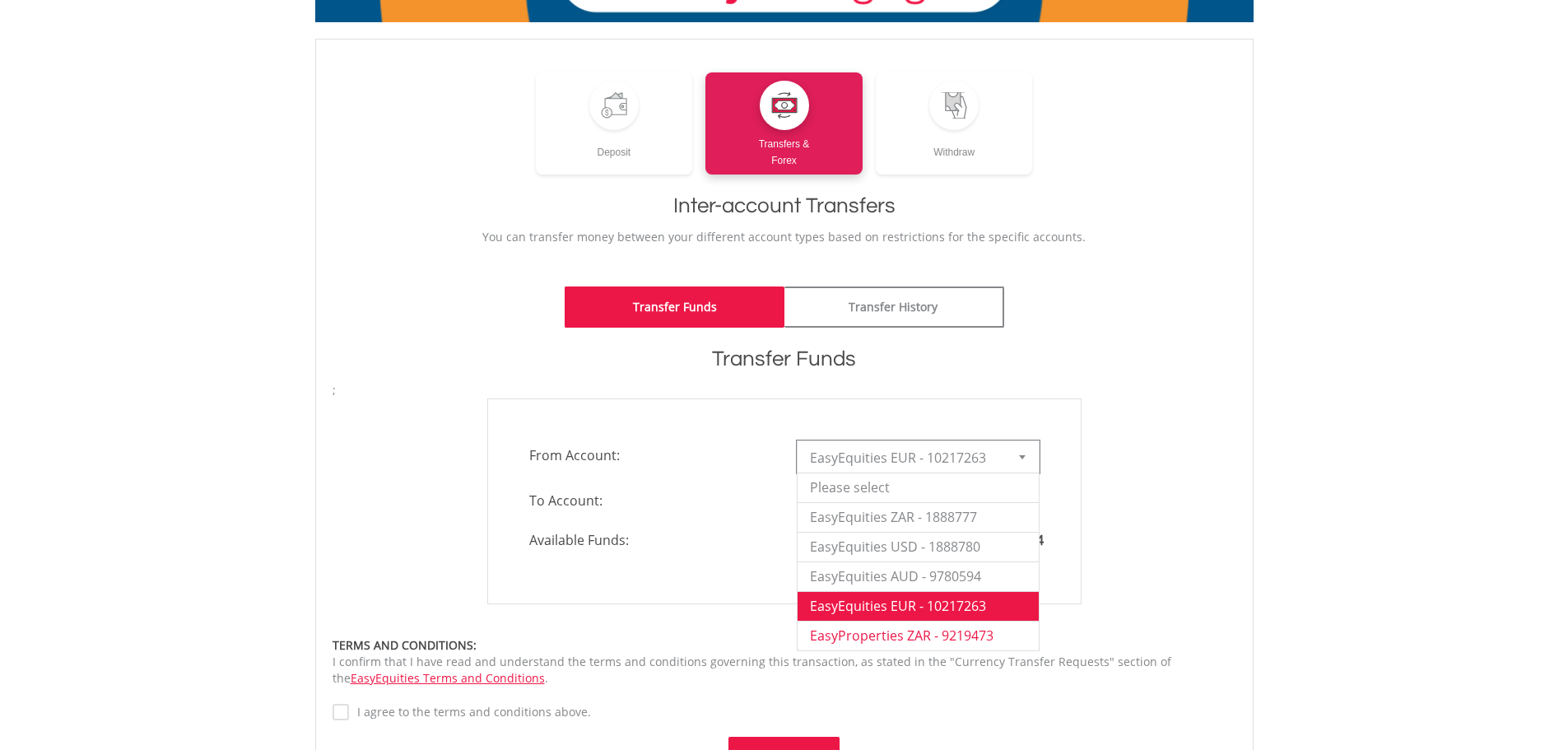
click at [969, 636] on li "EasyProperties ZAR - 9219473" at bounding box center [919, 635] width 241 height 29
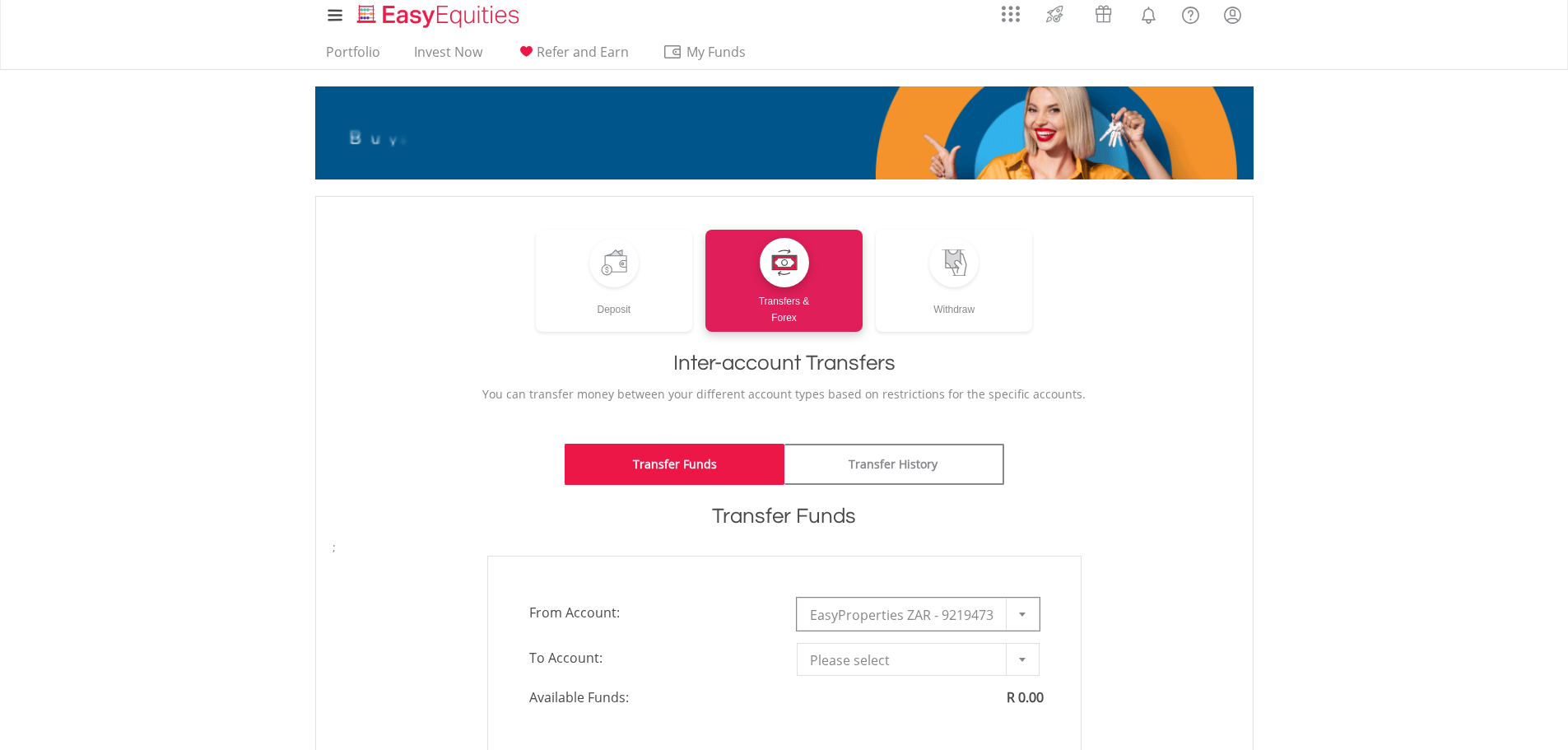
scroll to position [0, 0]
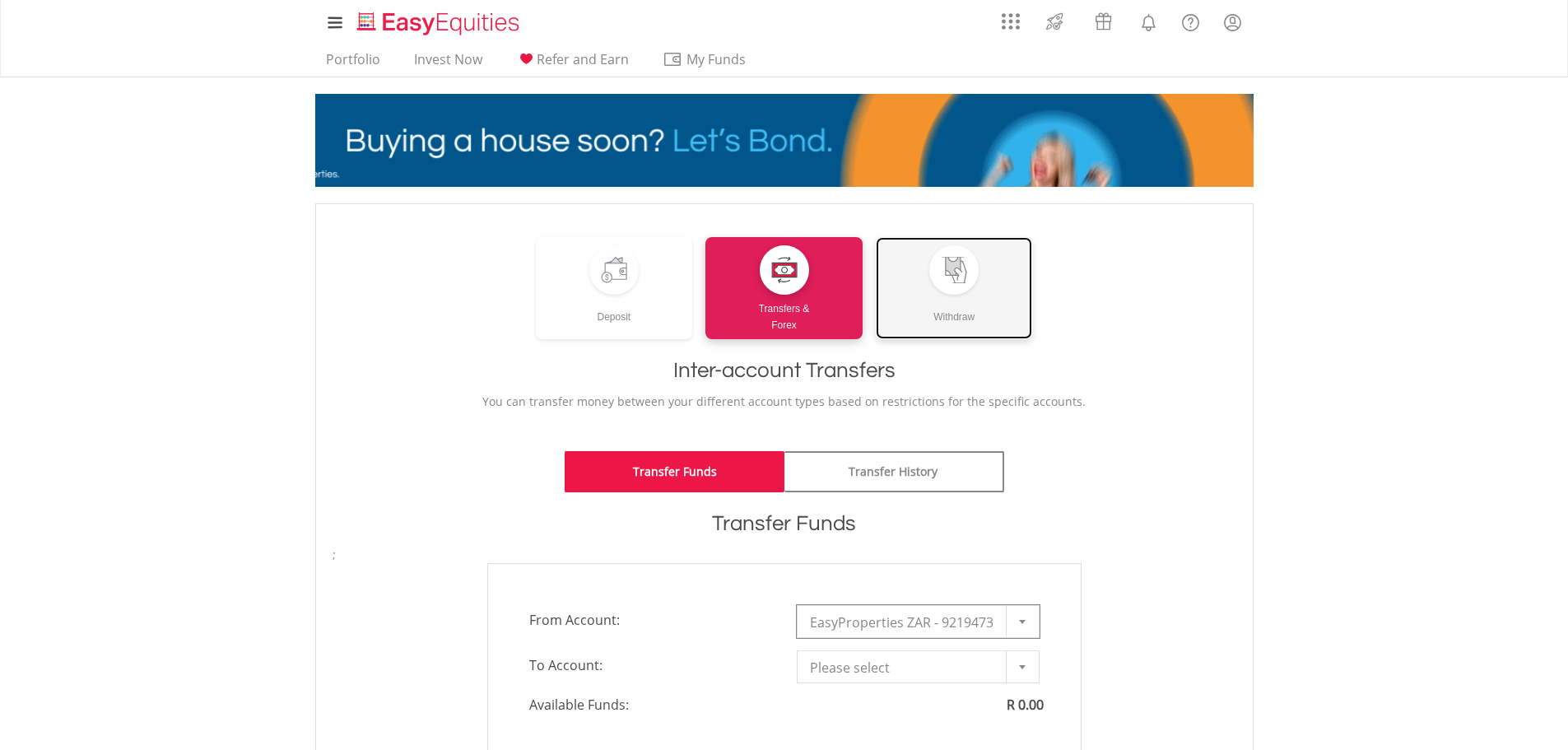
click at [948, 284] on div at bounding box center [954, 269] width 49 height 49
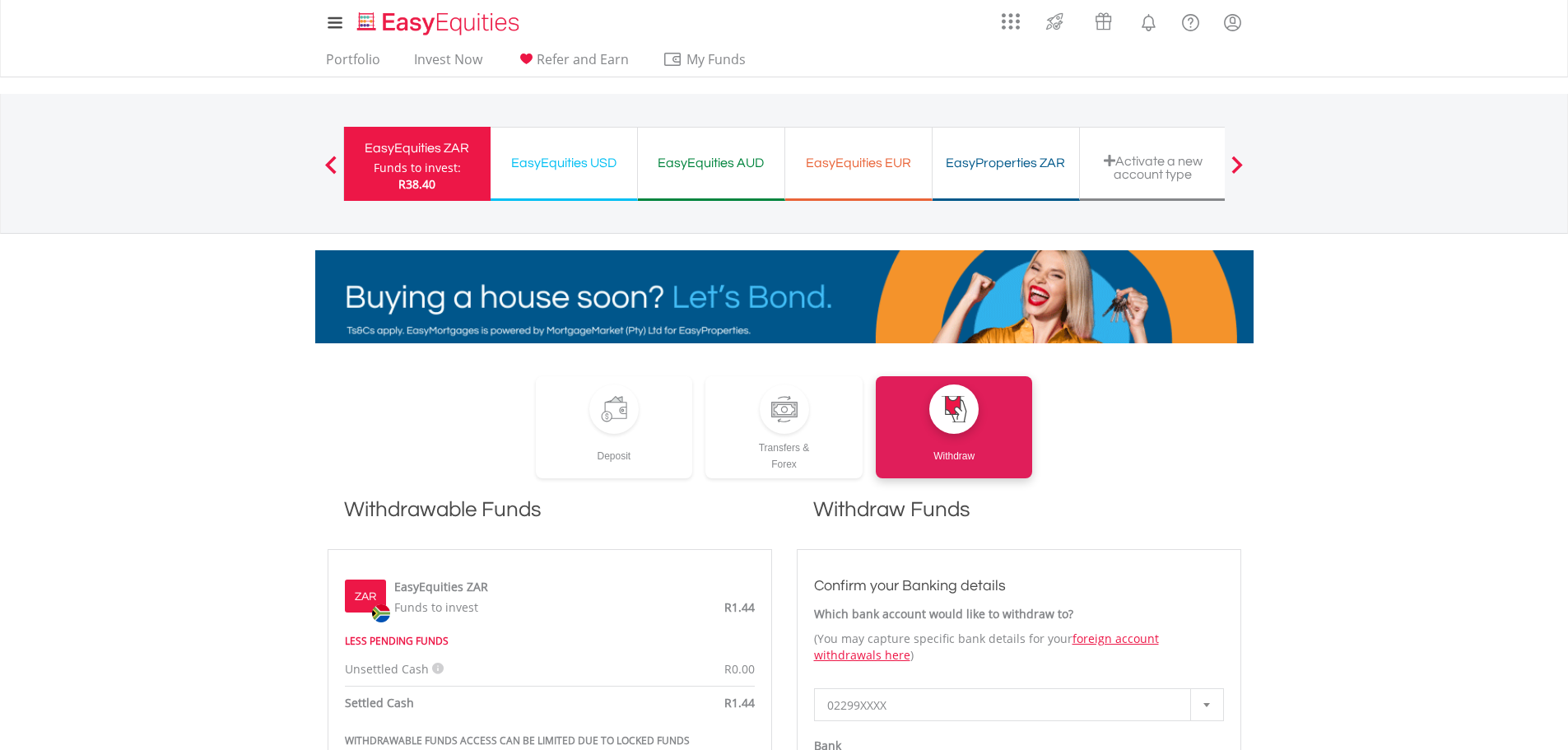
click at [543, 168] on div "EasyEquities USD" at bounding box center [563, 163] width 127 height 23
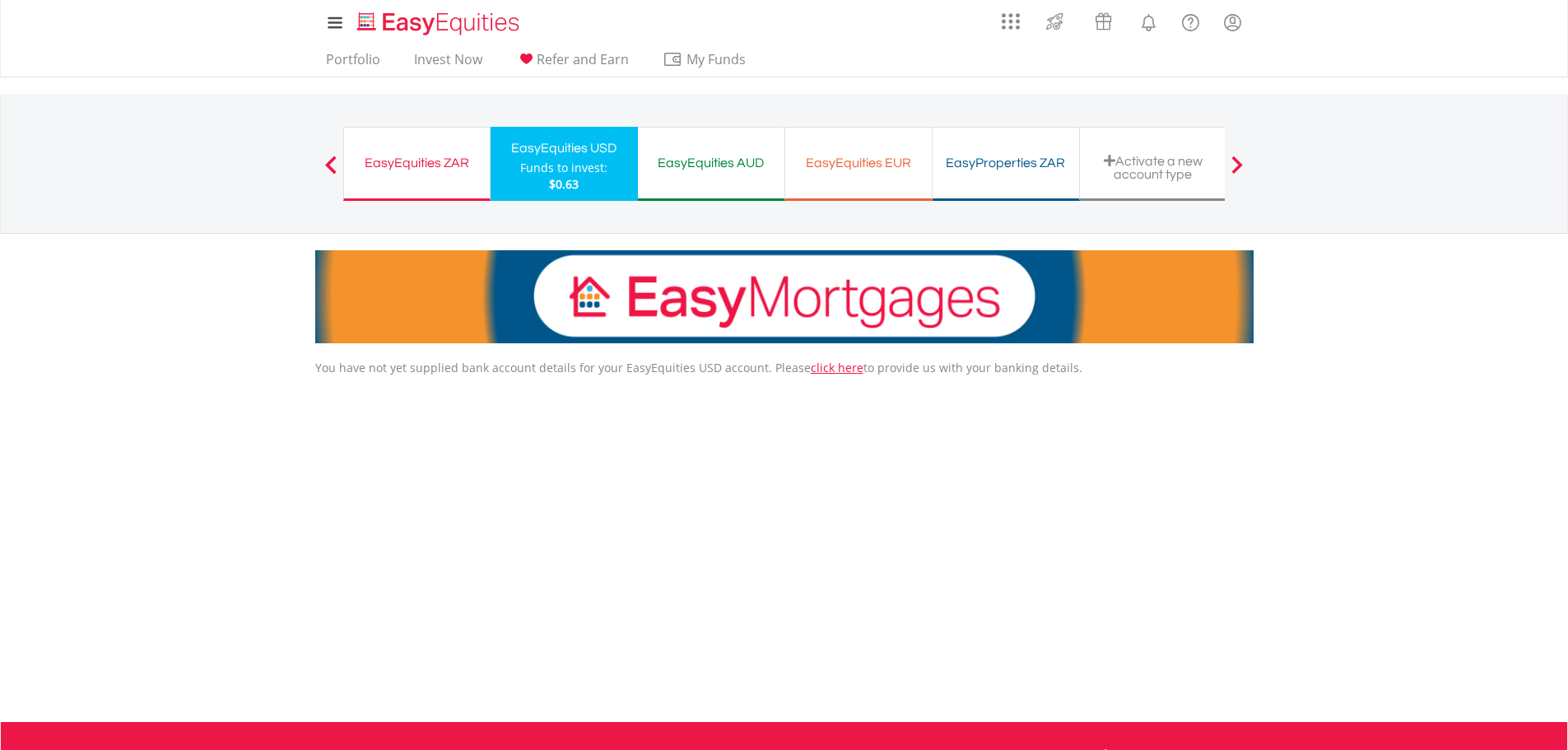
click at [431, 166] on div "EasyEquities ZAR" at bounding box center [417, 163] width 126 height 23
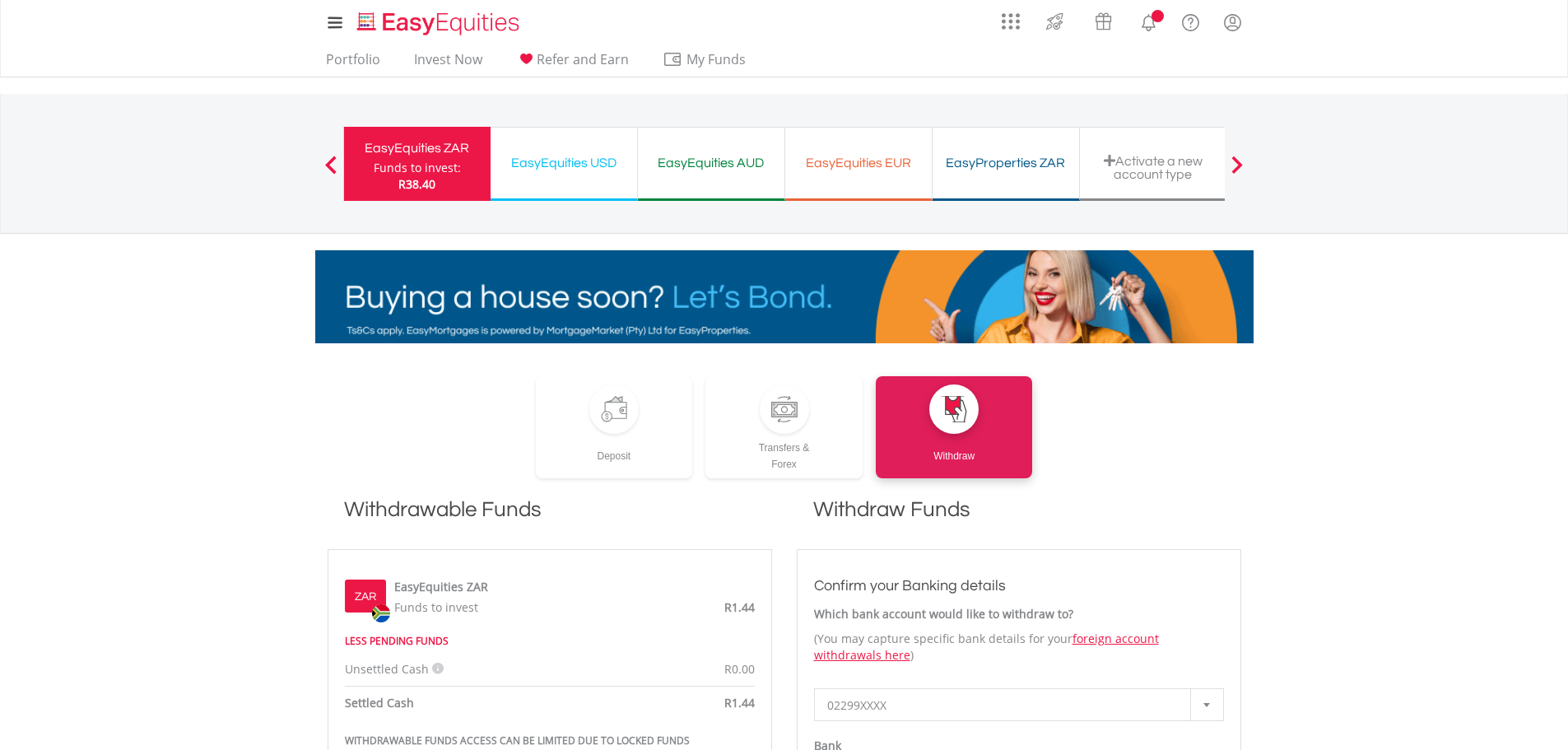
click at [574, 169] on div "EasyEquities USD" at bounding box center [563, 163] width 127 height 23
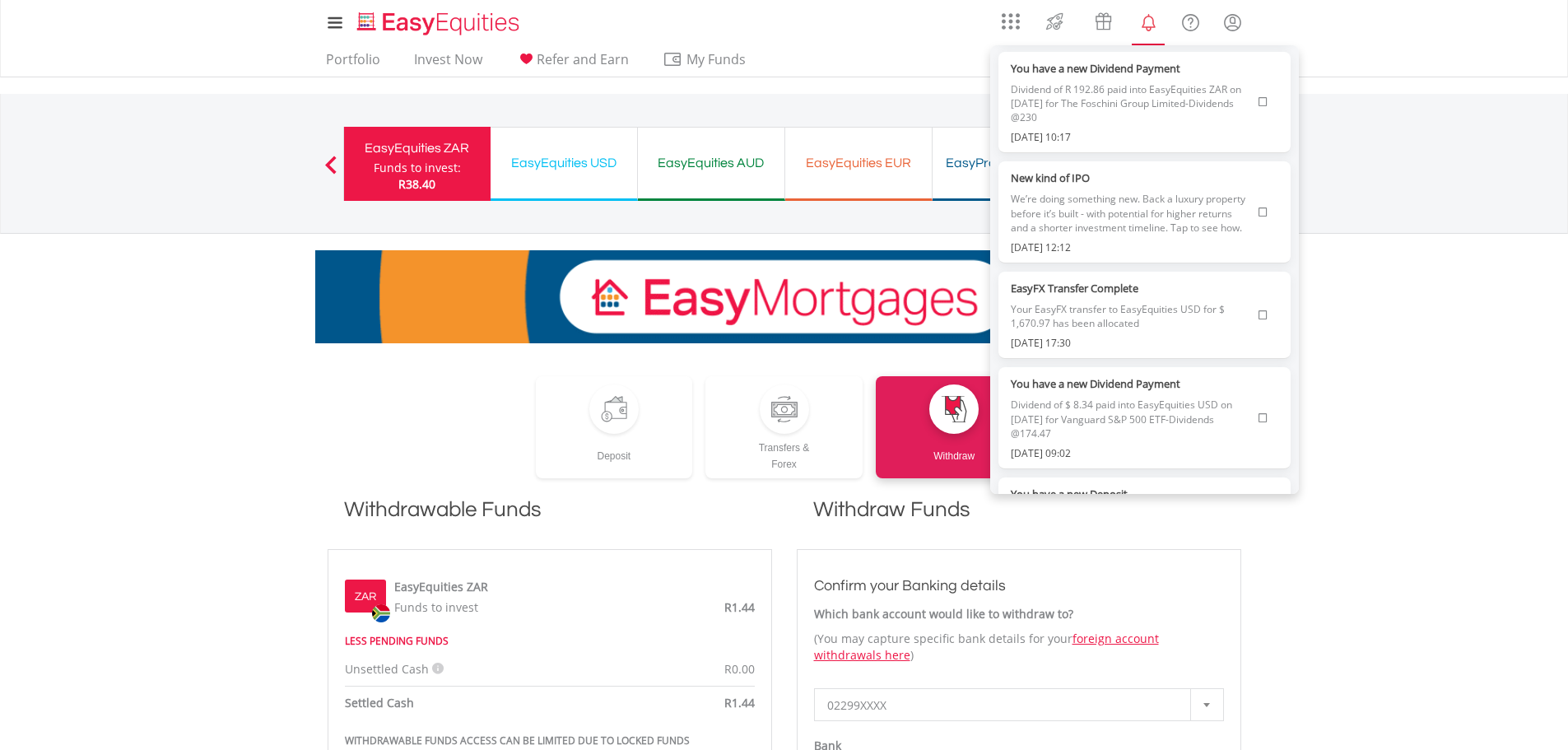
scroll to position [507, 0]
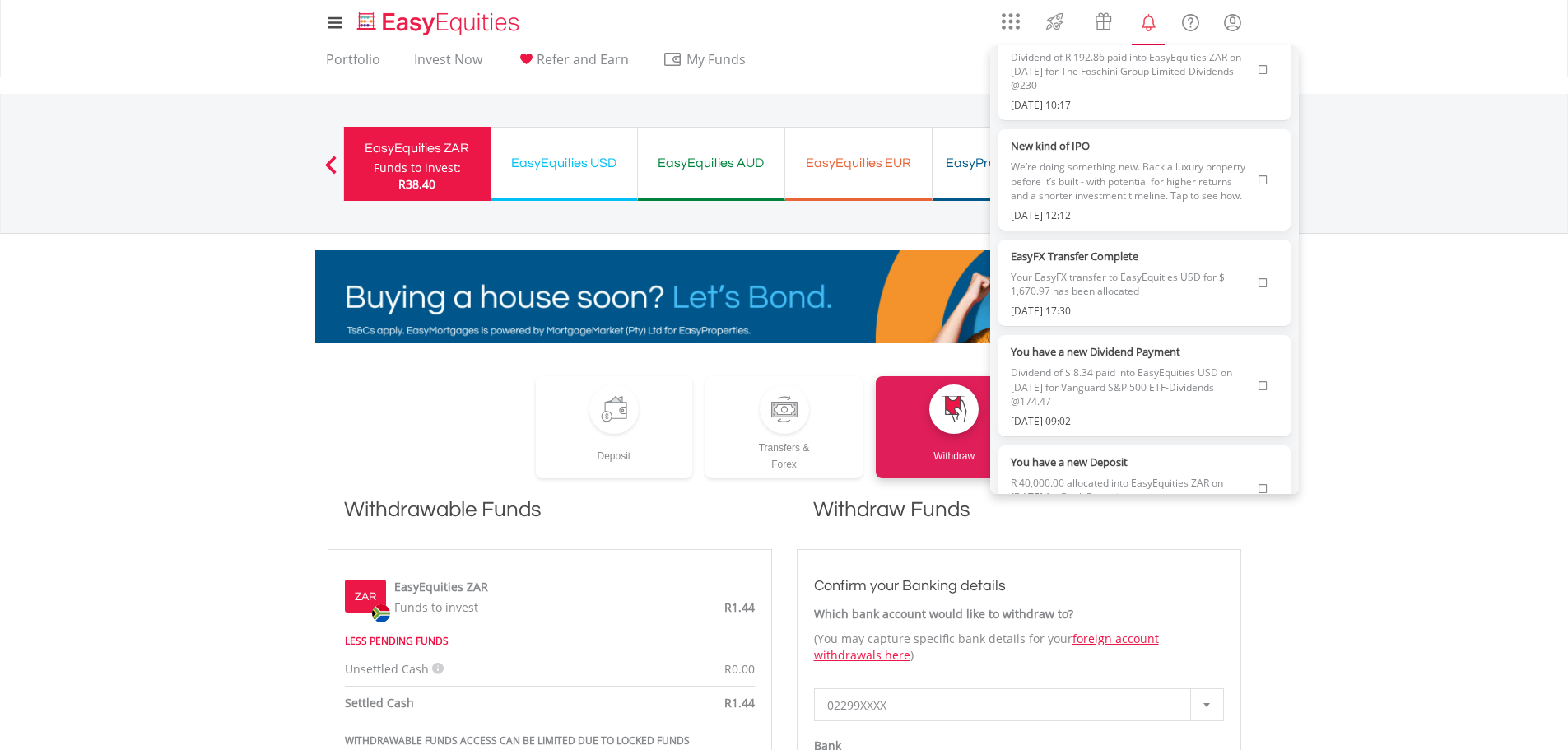
click at [1060, 153] on label "New kind of IPO" at bounding box center [1131, 145] width 241 height 16
click at [1100, 208] on span "We’re doing something new. Back a luxury property before it’s built - with pote…" at bounding box center [1131, 180] width 241 height 53
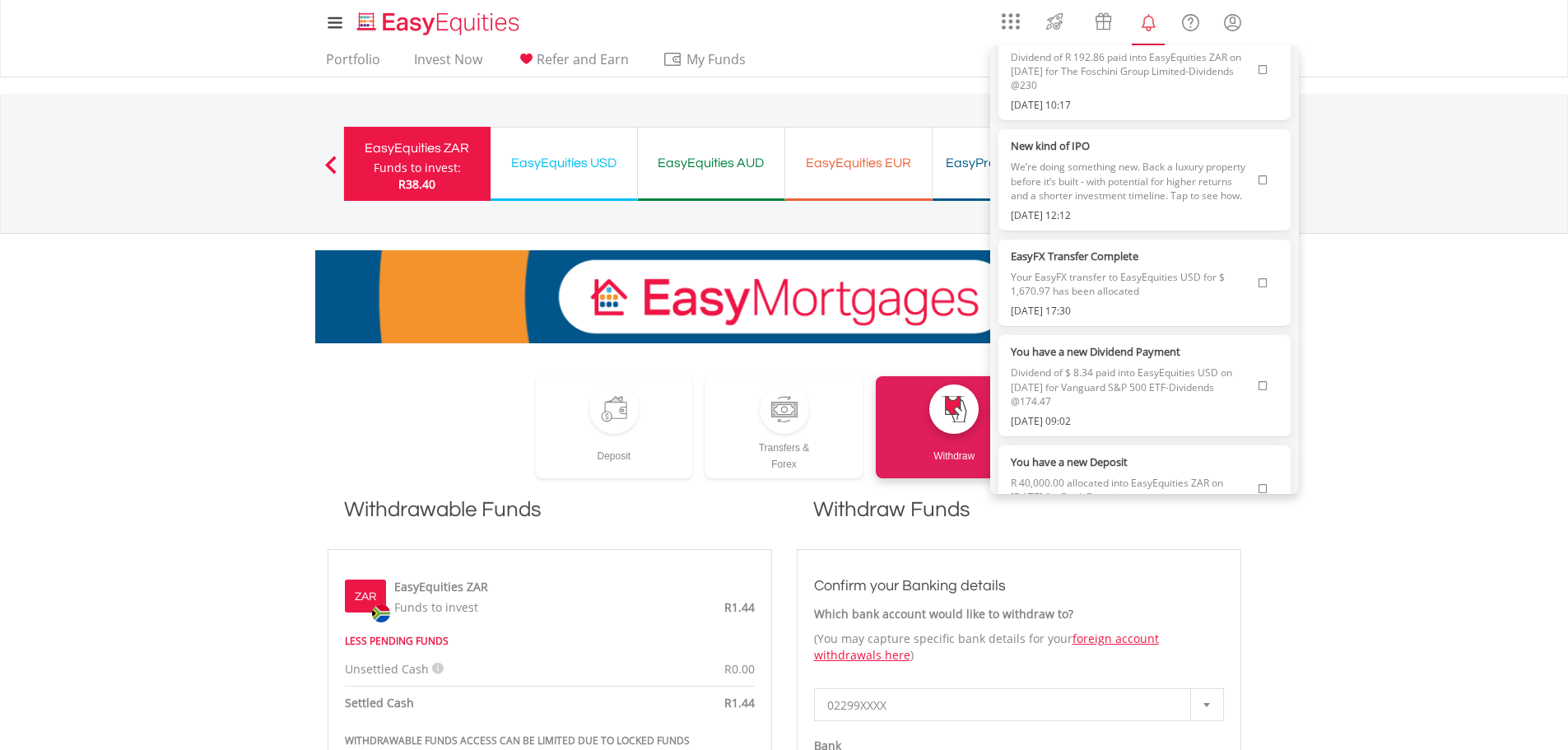
click at [1258, 185] on icon at bounding box center [1263, 179] width 9 height 9
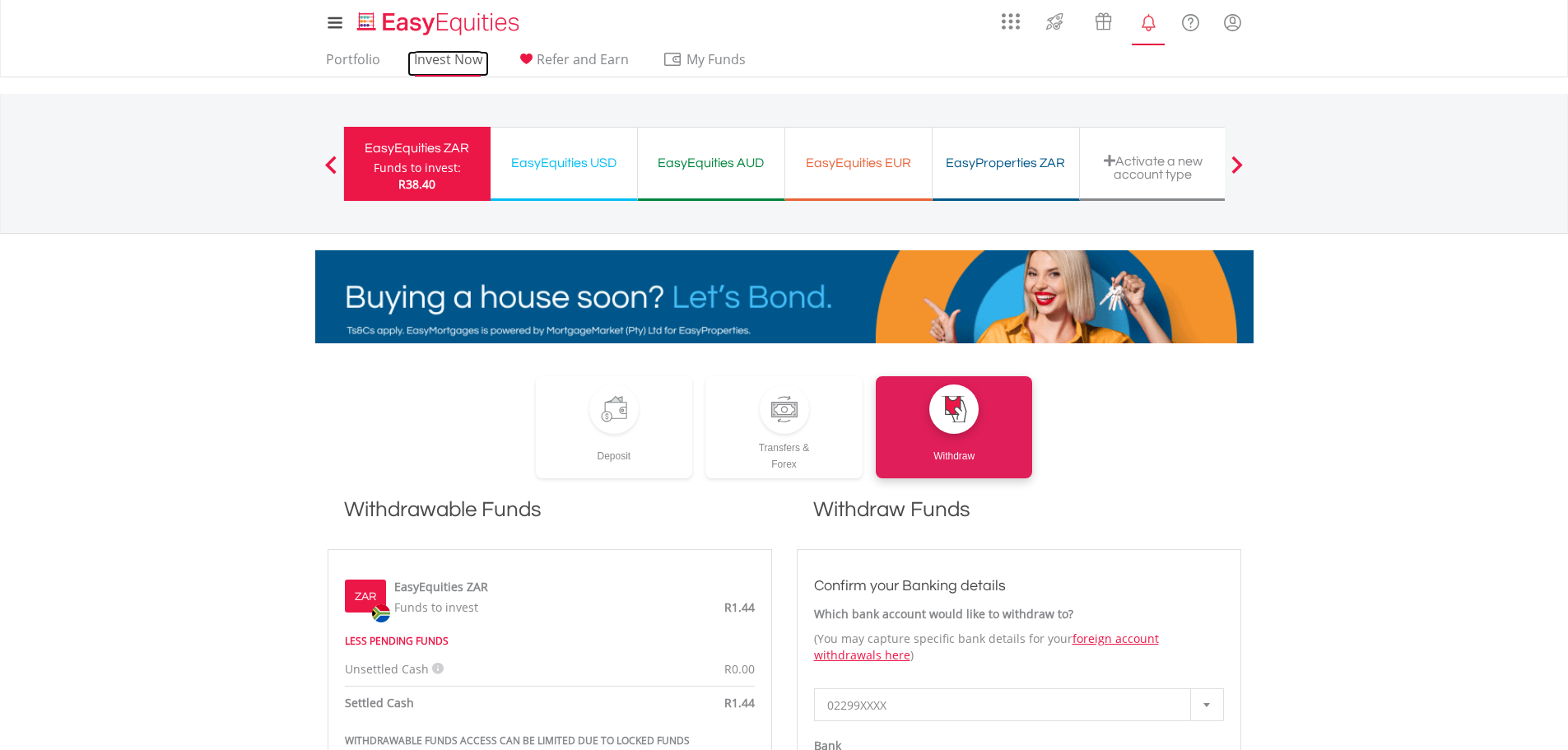
click at [441, 61] on link "Invest Now" at bounding box center [448, 64] width 81 height 26
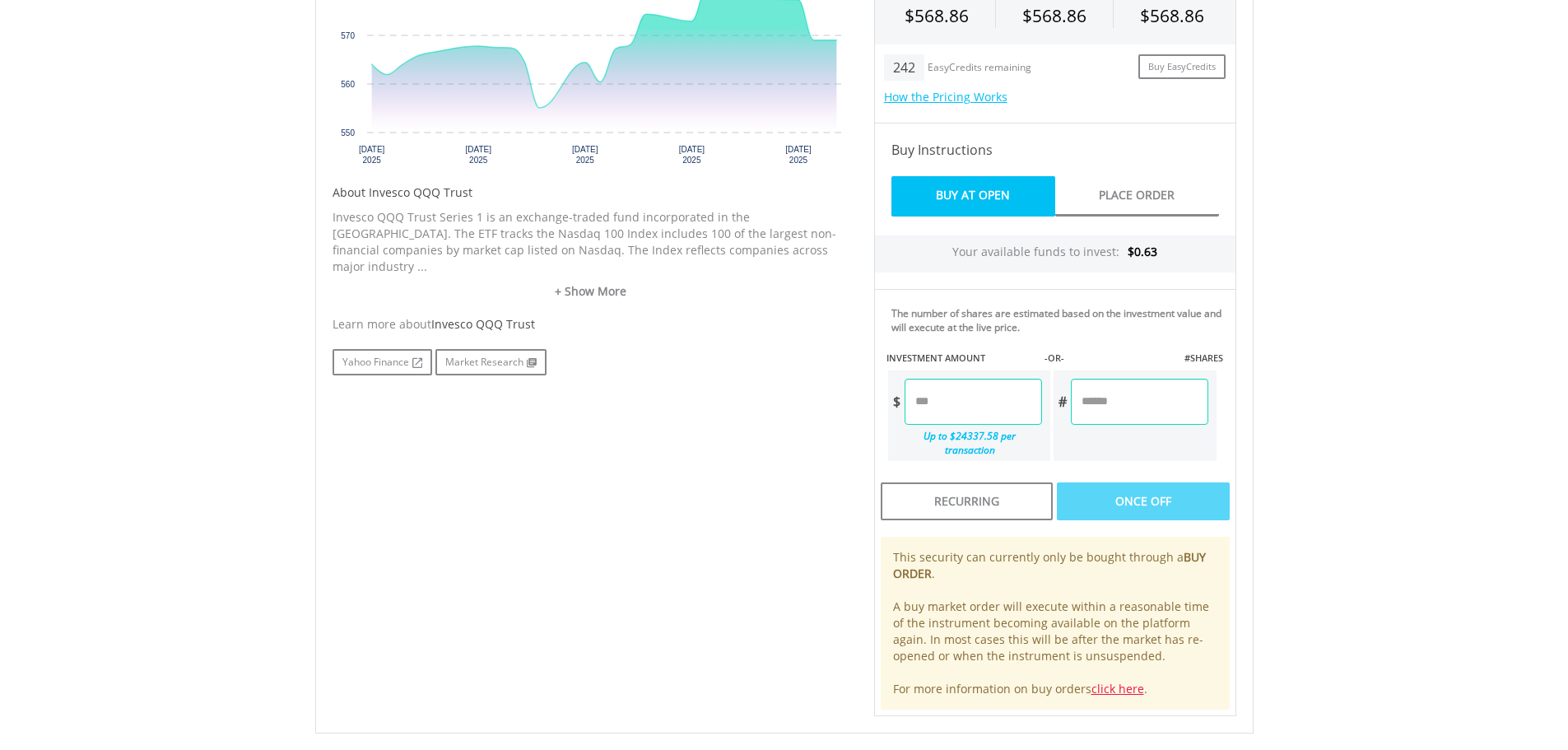
scroll to position [659, 0]
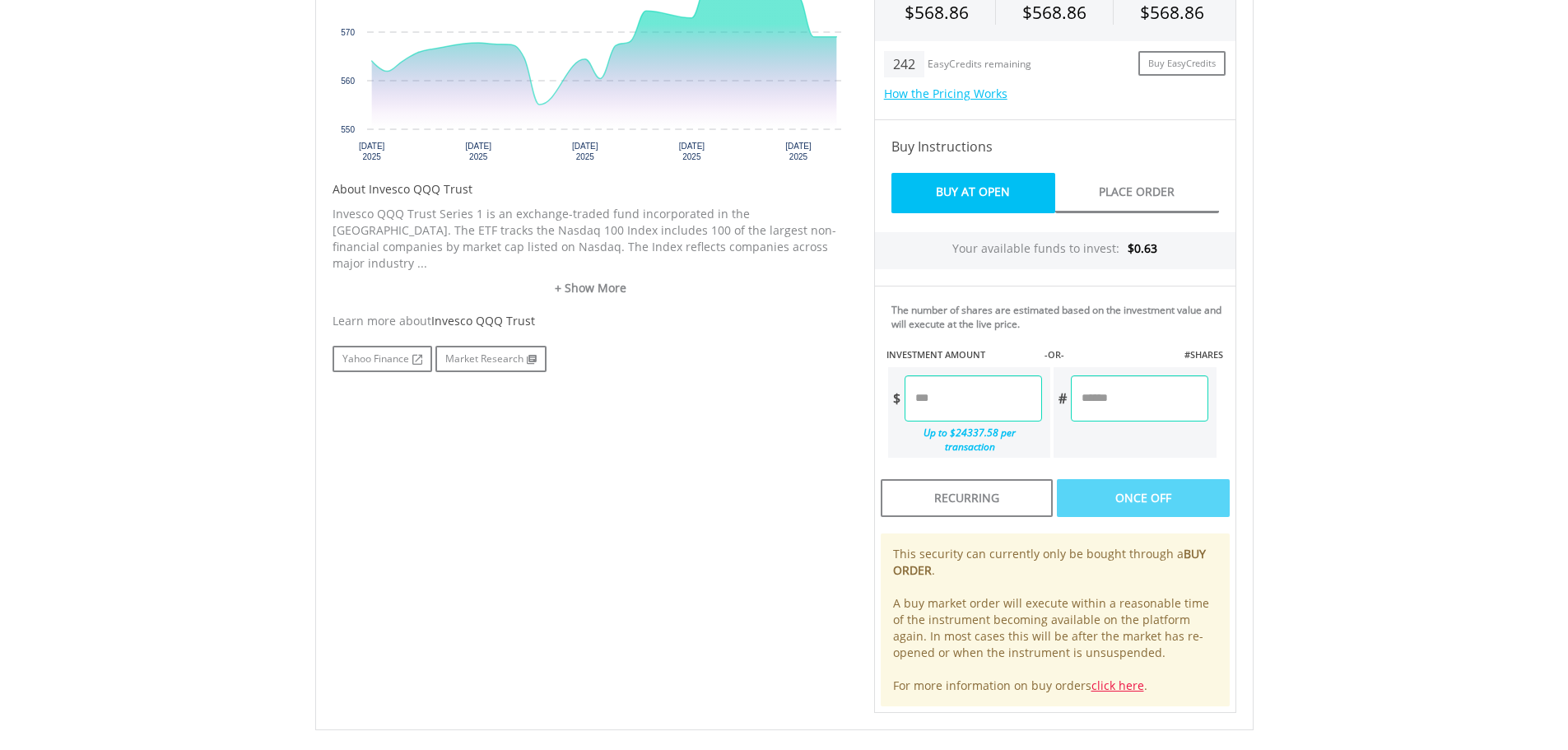
click at [978, 407] on input "number" at bounding box center [973, 397] width 137 height 46
click at [1098, 493] on div "Last Updated Price: 15-min. Delay* Price Update Cost: 0 Credits Market Closed S…" at bounding box center [1055, 291] width 387 height 841
type input "****"
type input "******"
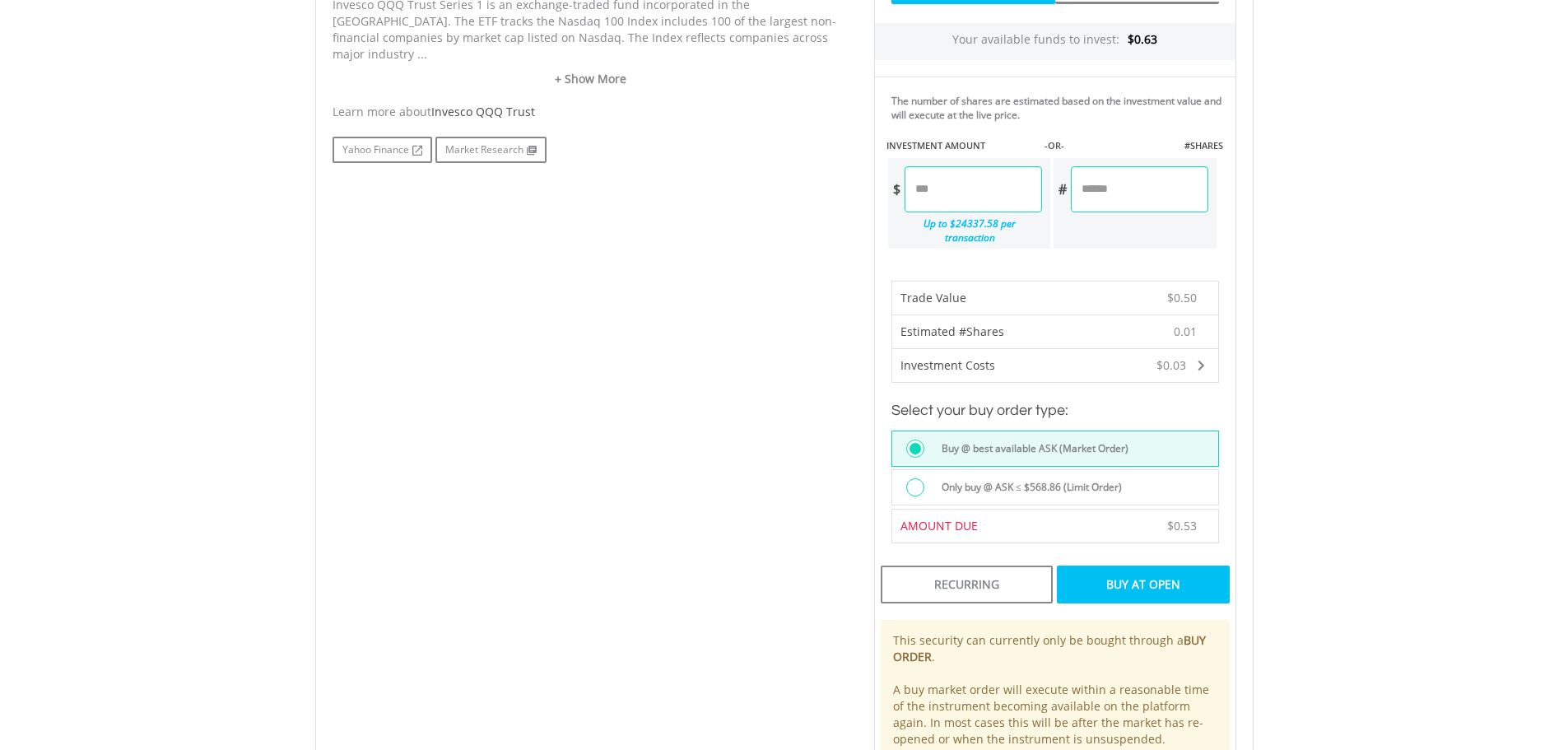
scroll to position [905, 0]
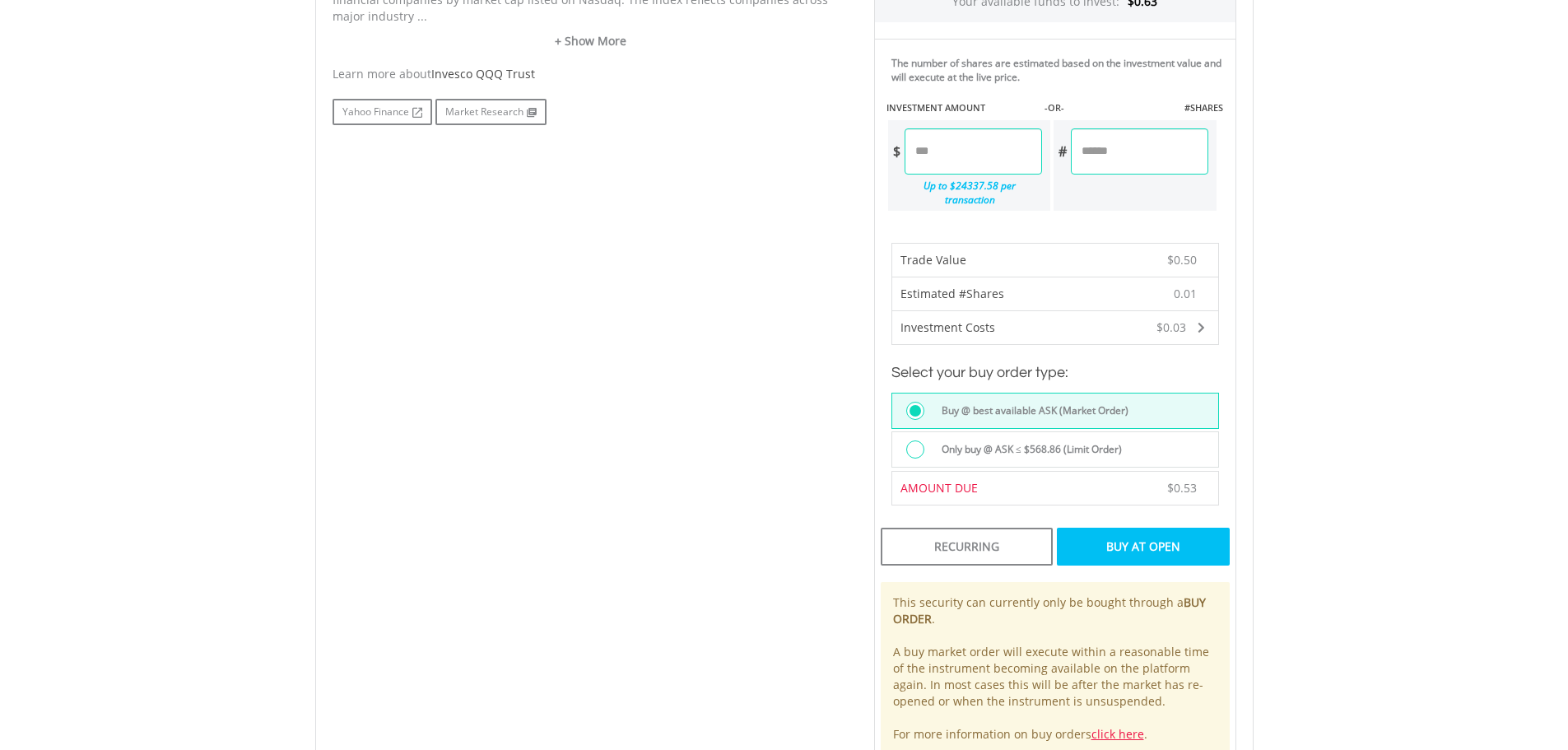
click at [1188, 538] on div "Buy At Open" at bounding box center [1143, 547] width 172 height 38
